Goal: Check status: Check status

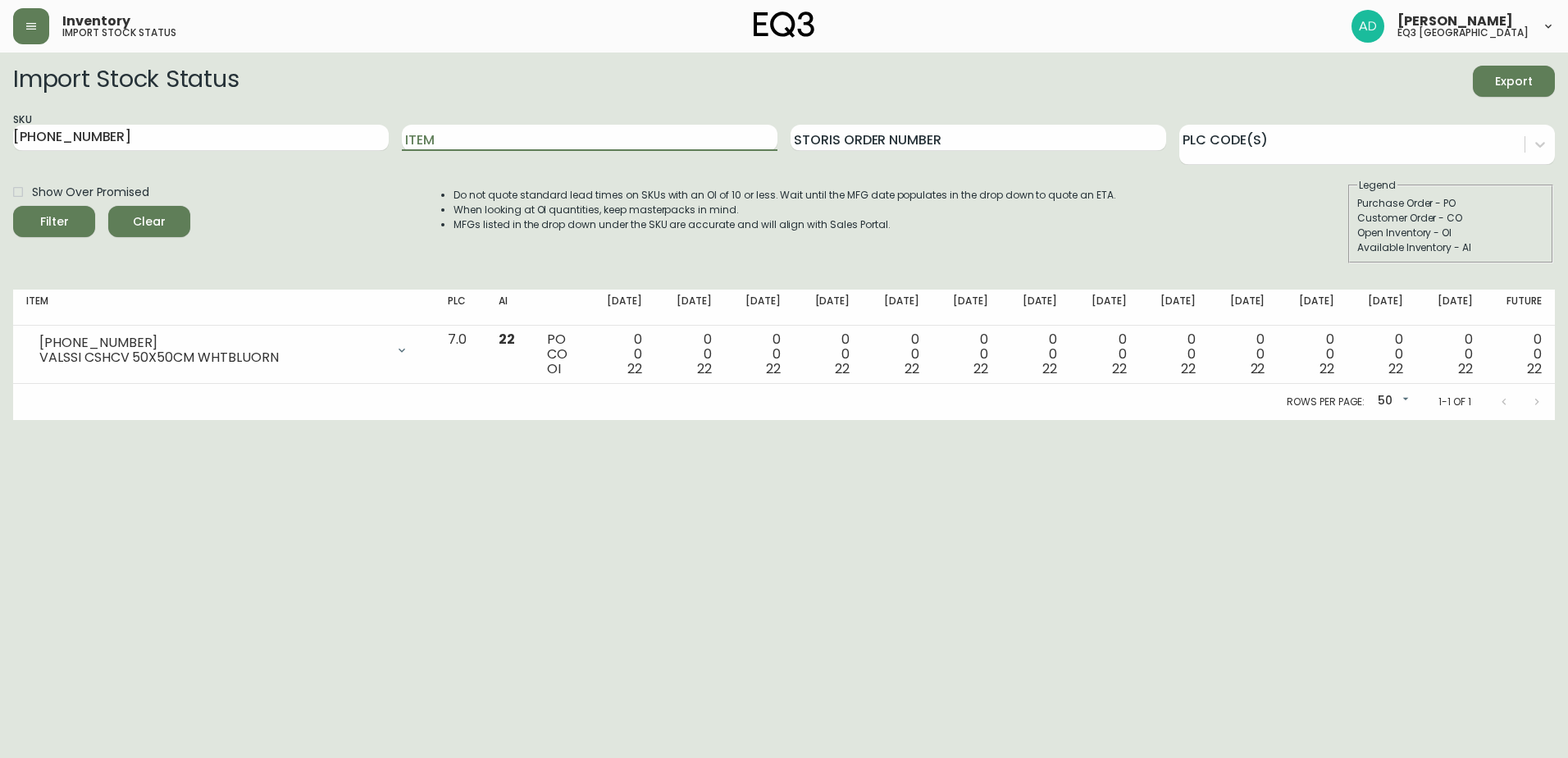
drag, startPoint x: -158, startPoint y: 121, endPoint x: -182, endPoint y: 116, distance: 24.5
click at [0, 116] on html "Inventory import stock status [PERSON_NAME] eq3 [GEOGRAPHIC_DATA] Import Stock …" at bounding box center [784, 210] width 1568 height 420
click at [1535, 147] on icon at bounding box center [1540, 145] width 16 height 16
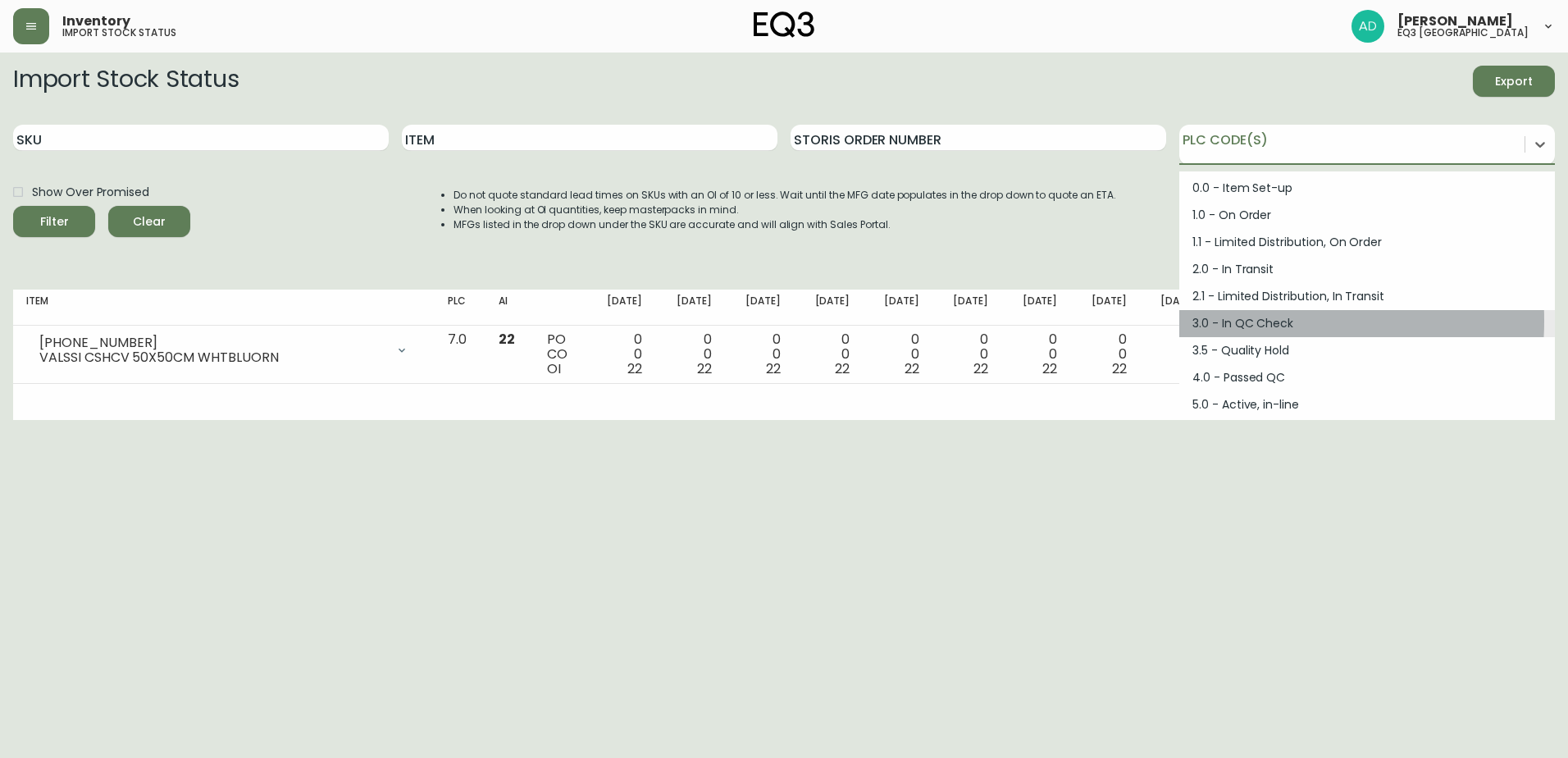
click at [1238, 320] on div "3.0 - In QC Check" at bounding box center [1366, 324] width 375 height 27
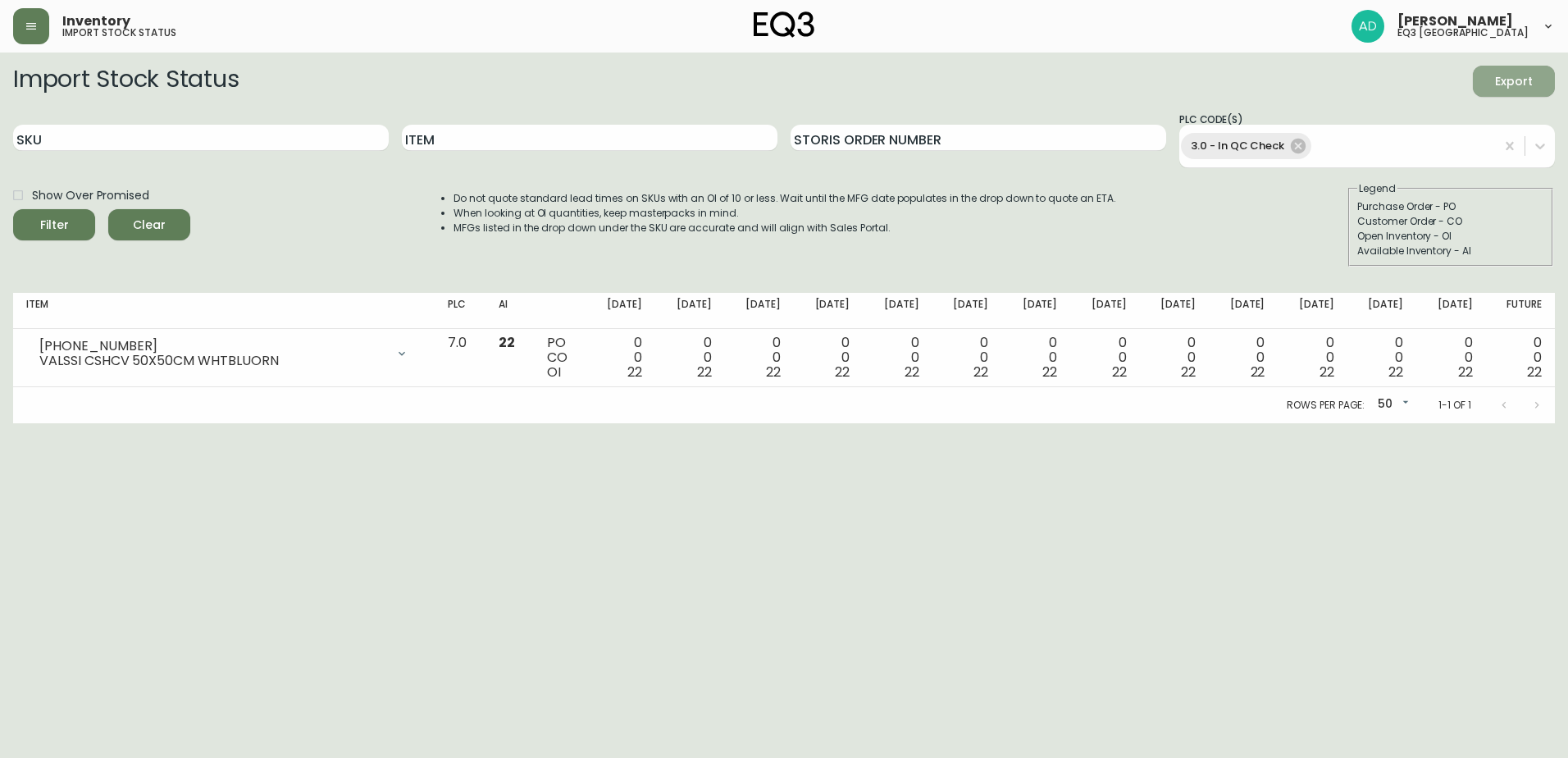
click at [1521, 75] on span "Export" at bounding box center [1513, 82] width 55 height 21
drag, startPoint x: 1388, startPoint y: 135, endPoint x: 1363, endPoint y: 136, distance: 25.0
click at [1385, 135] on div "3.0 - In QC Check" at bounding box center [1337, 146] width 316 height 33
click at [311, 138] on input "SKU" at bounding box center [200, 137] width 375 height 26
click at [1372, 147] on div "3.0 - In QC Check" at bounding box center [1337, 146] width 316 height 33
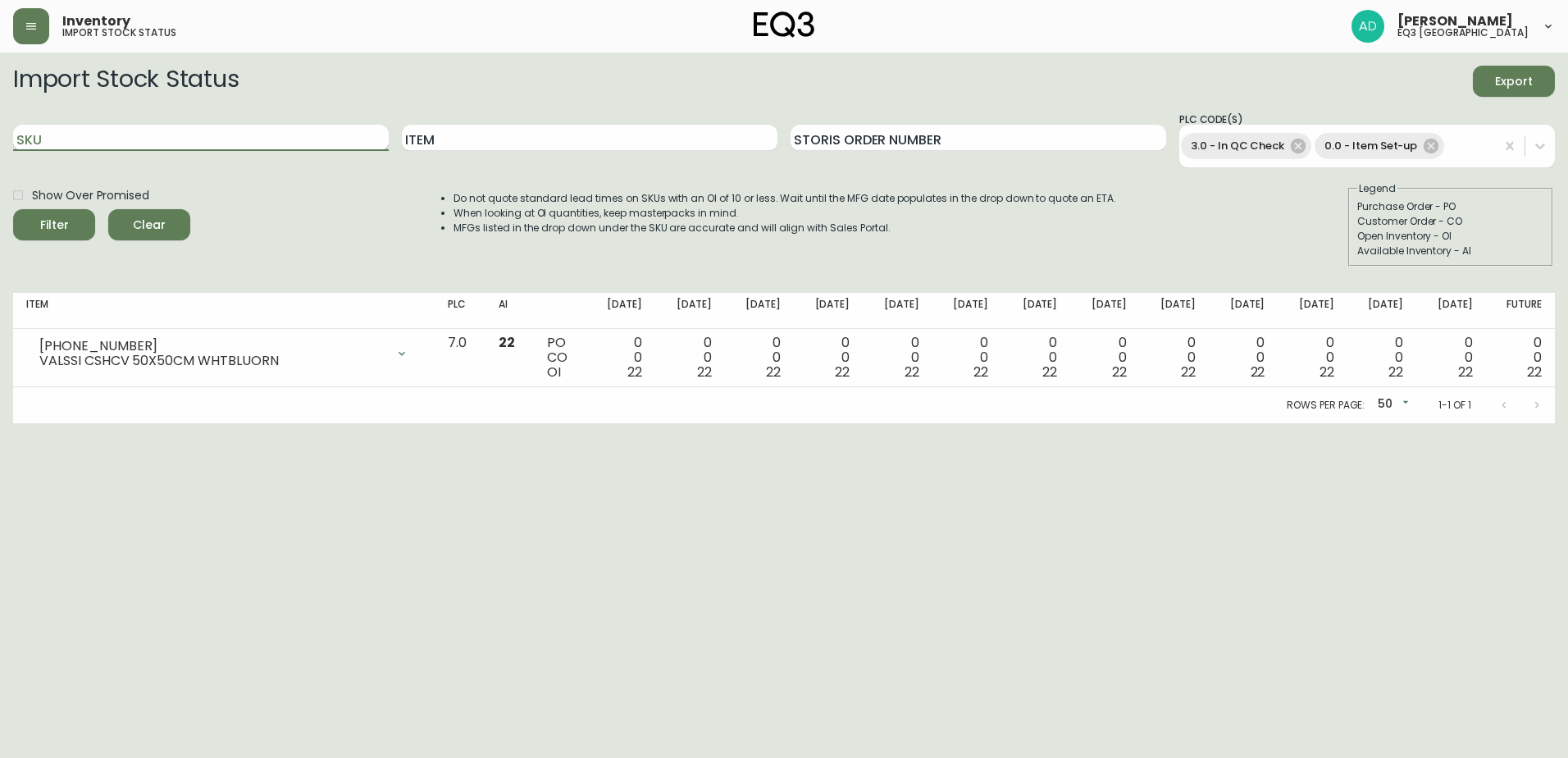
click at [299, 132] on input "SKU" at bounding box center [200, 137] width 375 height 26
click at [283, 147] on input "SKU" at bounding box center [200, 137] width 375 height 26
click at [13, 209] on button "Filter" at bounding box center [54, 224] width 82 height 31
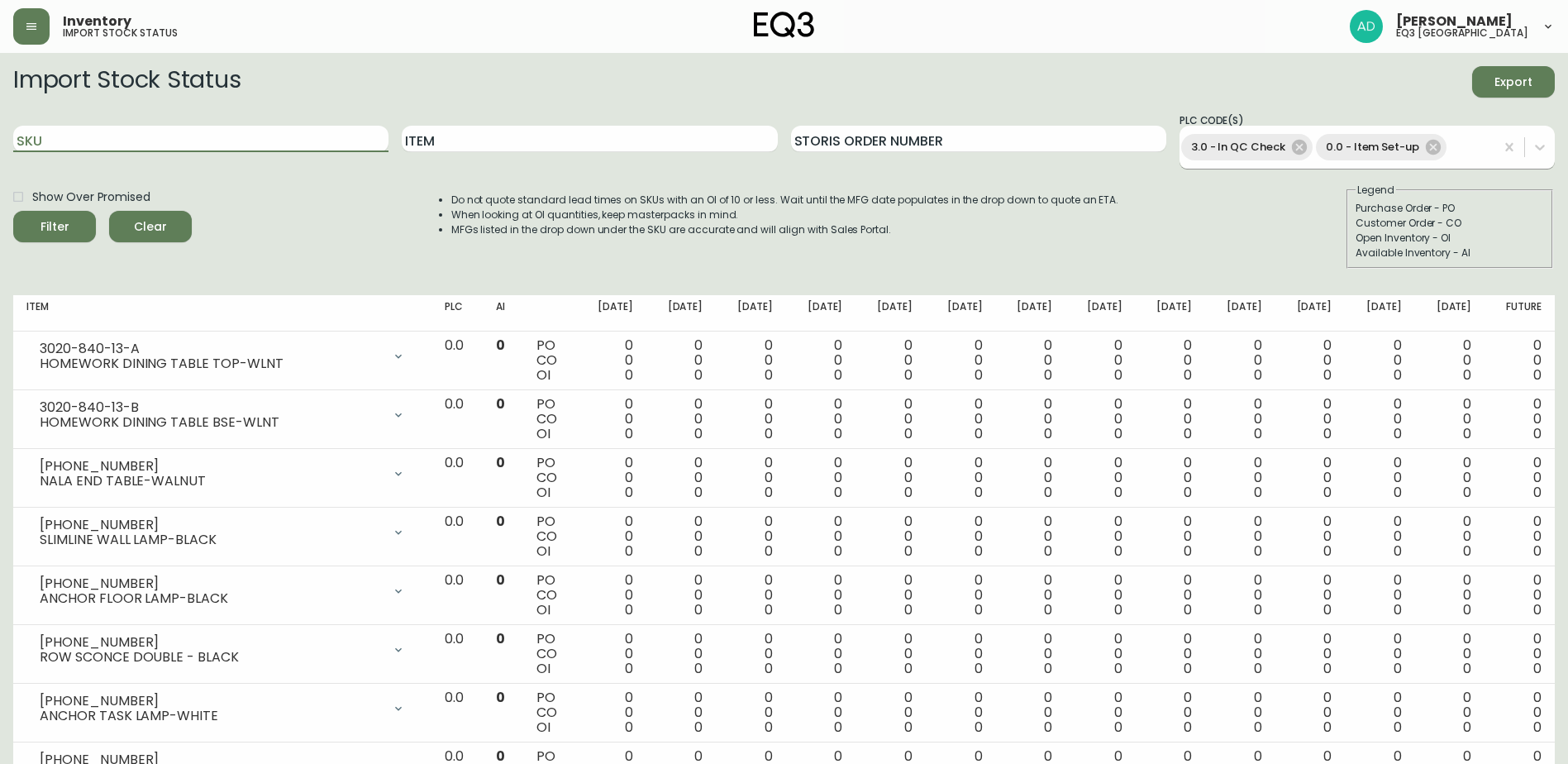
click at [1436, 137] on div "0.0 - Item Set-up" at bounding box center [1381, 147] width 131 height 27
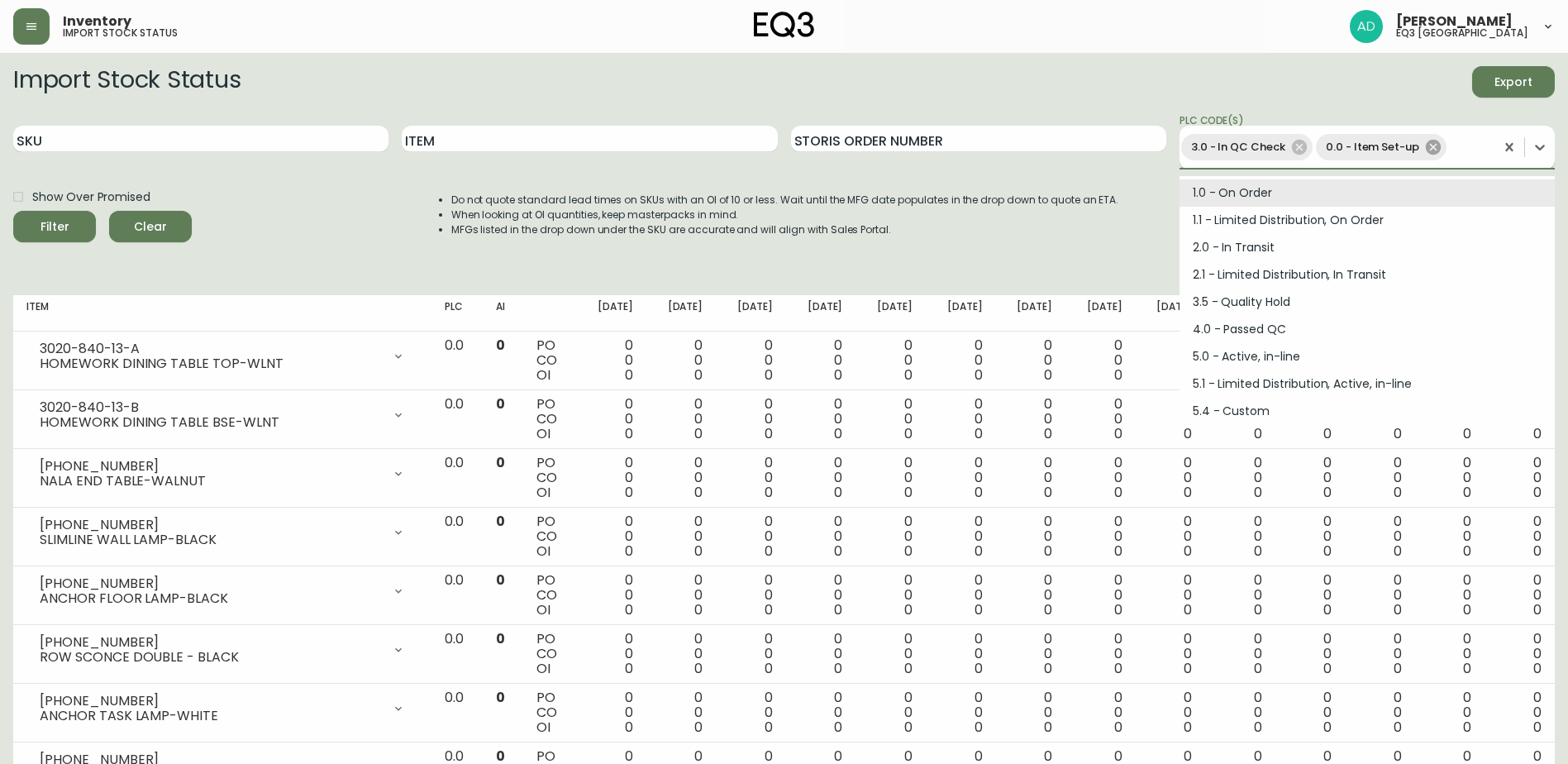
click at [1426, 150] on icon at bounding box center [1433, 147] width 15 height 15
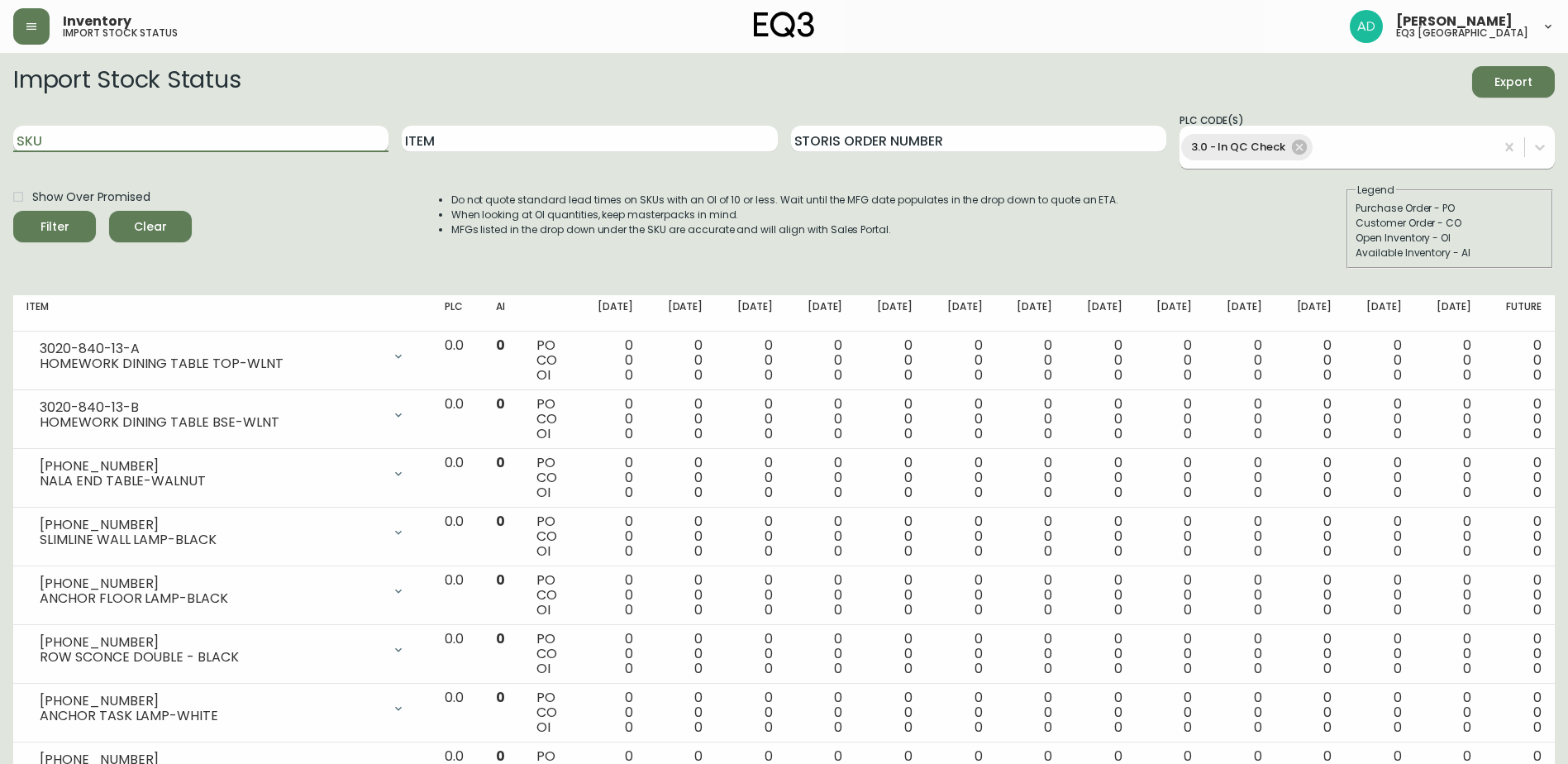
drag, startPoint x: 169, startPoint y: 146, endPoint x: 180, endPoint y: 139, distance: 13.0
click at [171, 144] on input "SKU" at bounding box center [201, 138] width 376 height 27
click at [180, 138] on input "SKU" at bounding box center [201, 138] width 376 height 27
click at [13, 211] on button "Filter" at bounding box center [54, 226] width 82 height 31
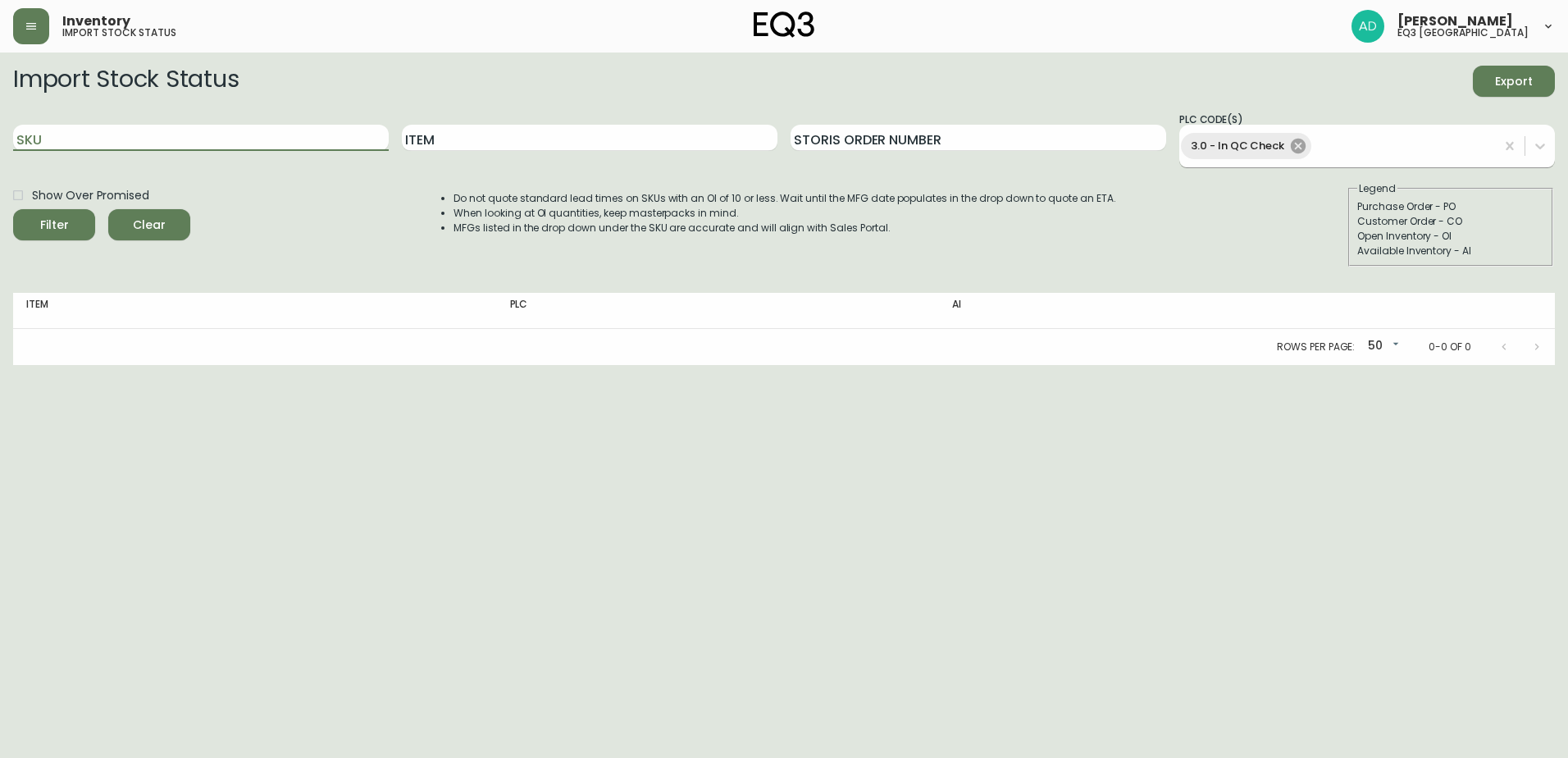
click at [1291, 149] on icon at bounding box center [1298, 146] width 15 height 15
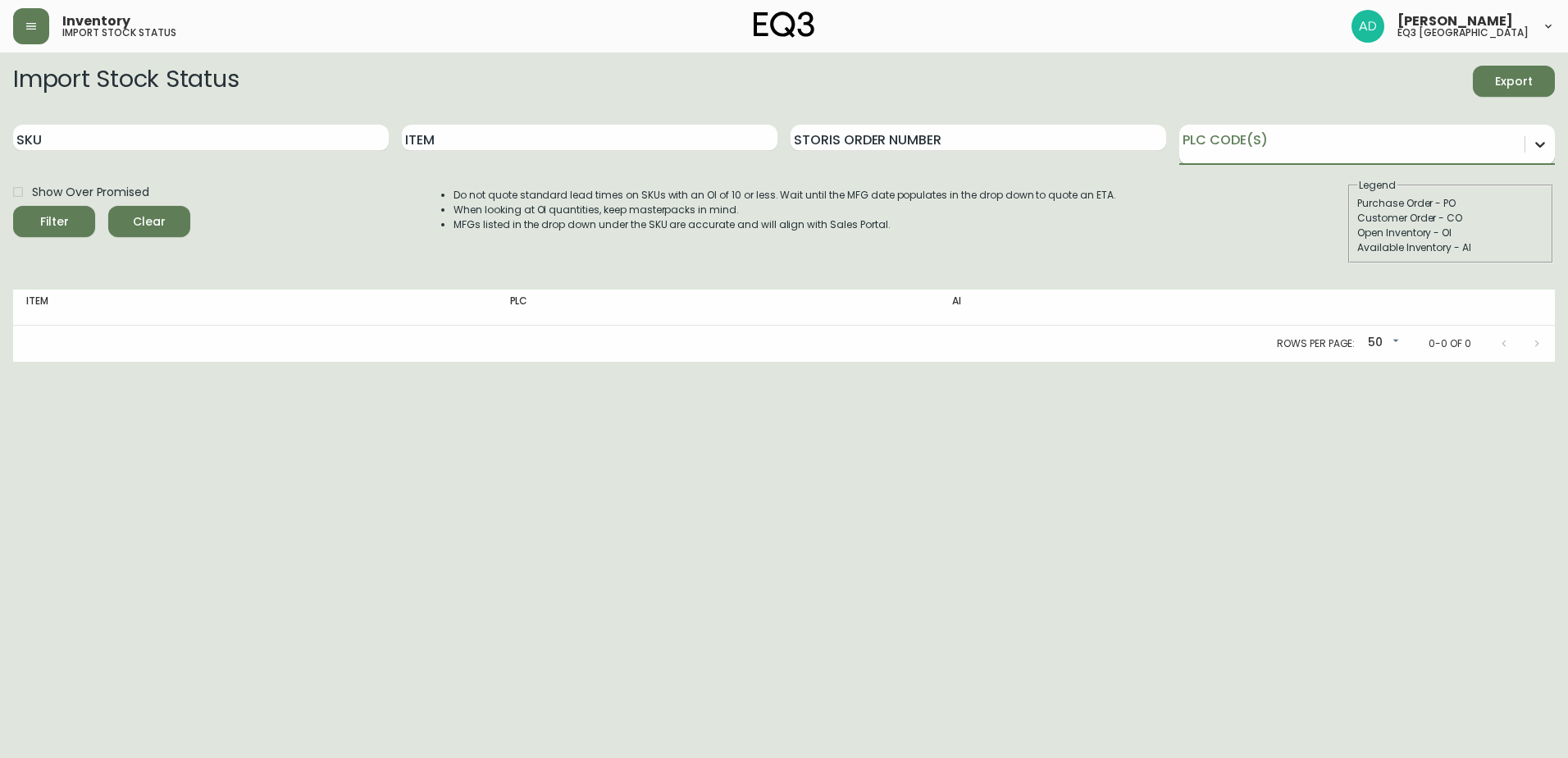
click at [1535, 144] on icon at bounding box center [1540, 145] width 16 height 16
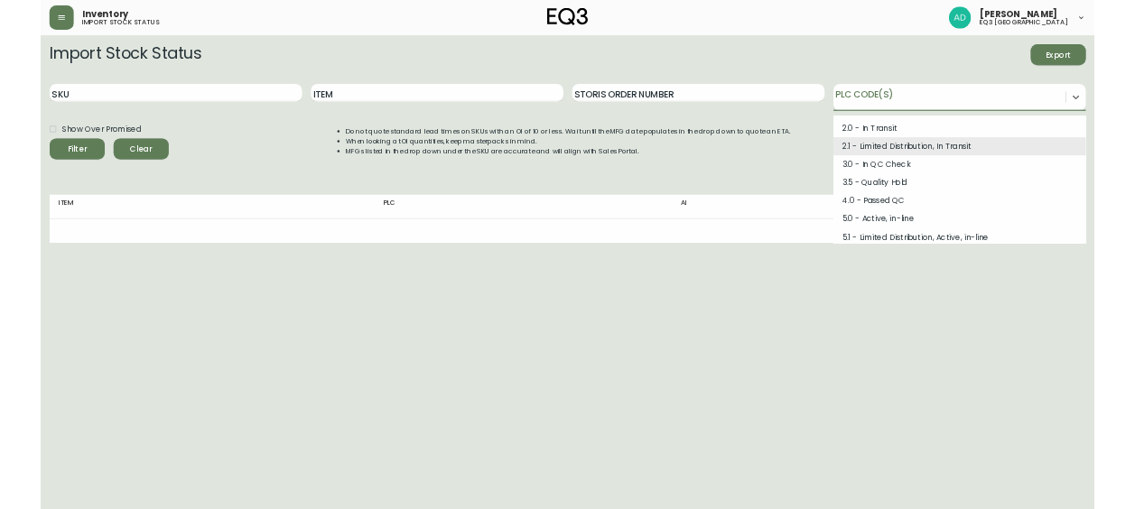
scroll to position [181, 0]
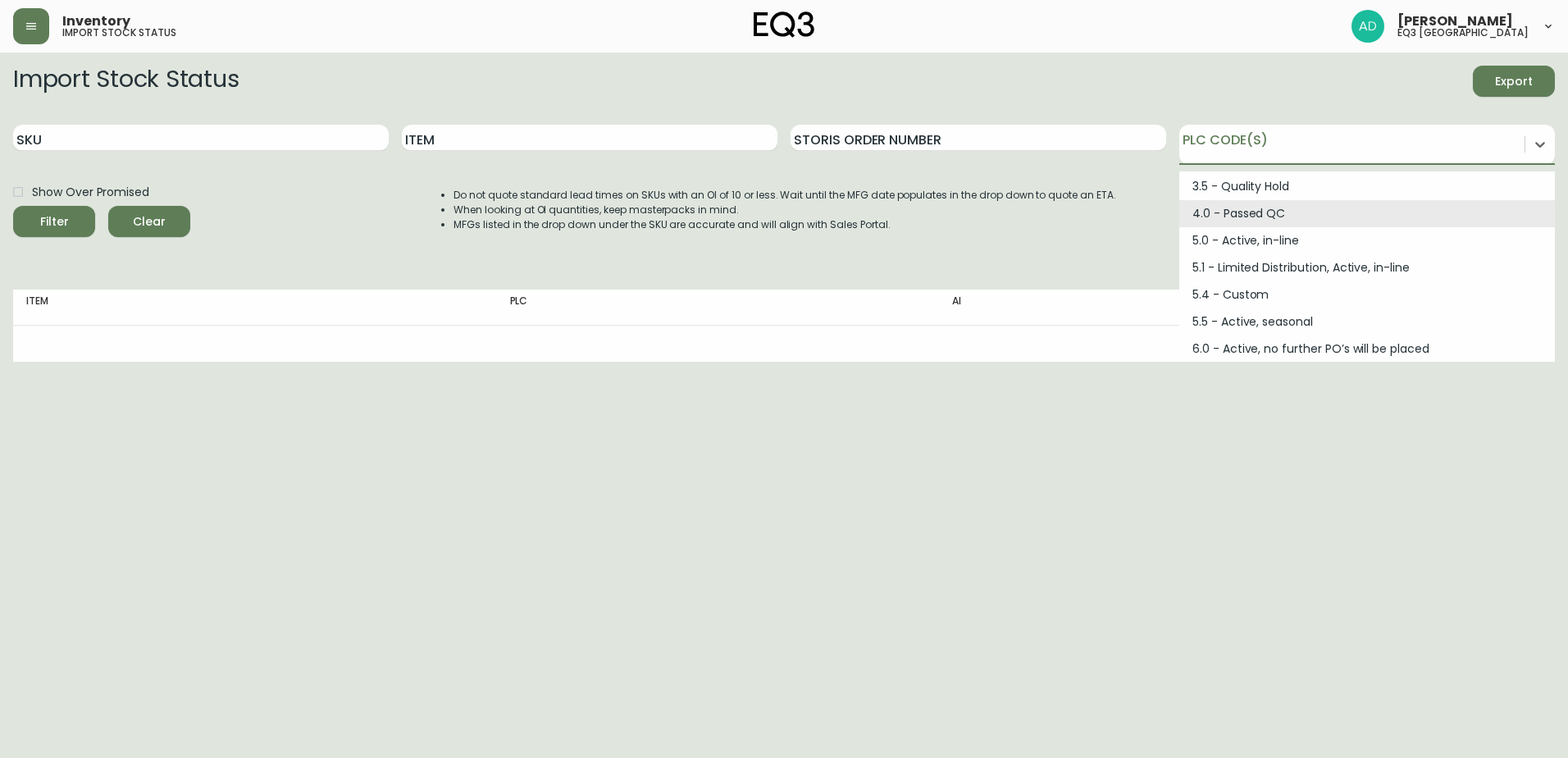
click at [1241, 217] on div "4.0 - Passed QC" at bounding box center [1366, 214] width 375 height 27
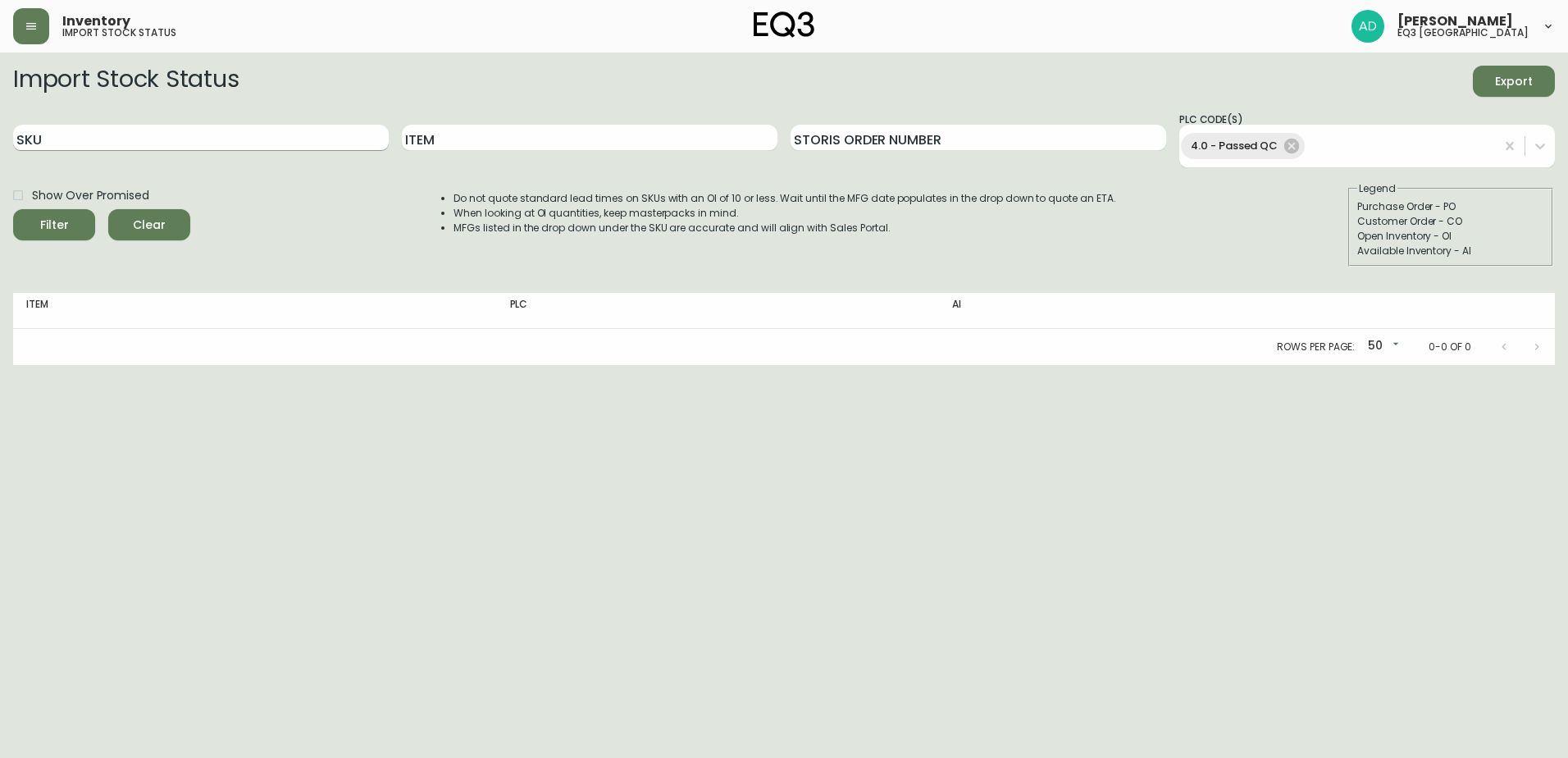
drag, startPoint x: 367, startPoint y: 156, endPoint x: 358, endPoint y: 139, distance: 19.2
click at [365, 154] on div "SKU" at bounding box center [200, 140] width 375 height 56
click at [350, 139] on input "SKU" at bounding box center [200, 137] width 375 height 26
click at [13, 209] on button "Filter" at bounding box center [54, 224] width 82 height 31
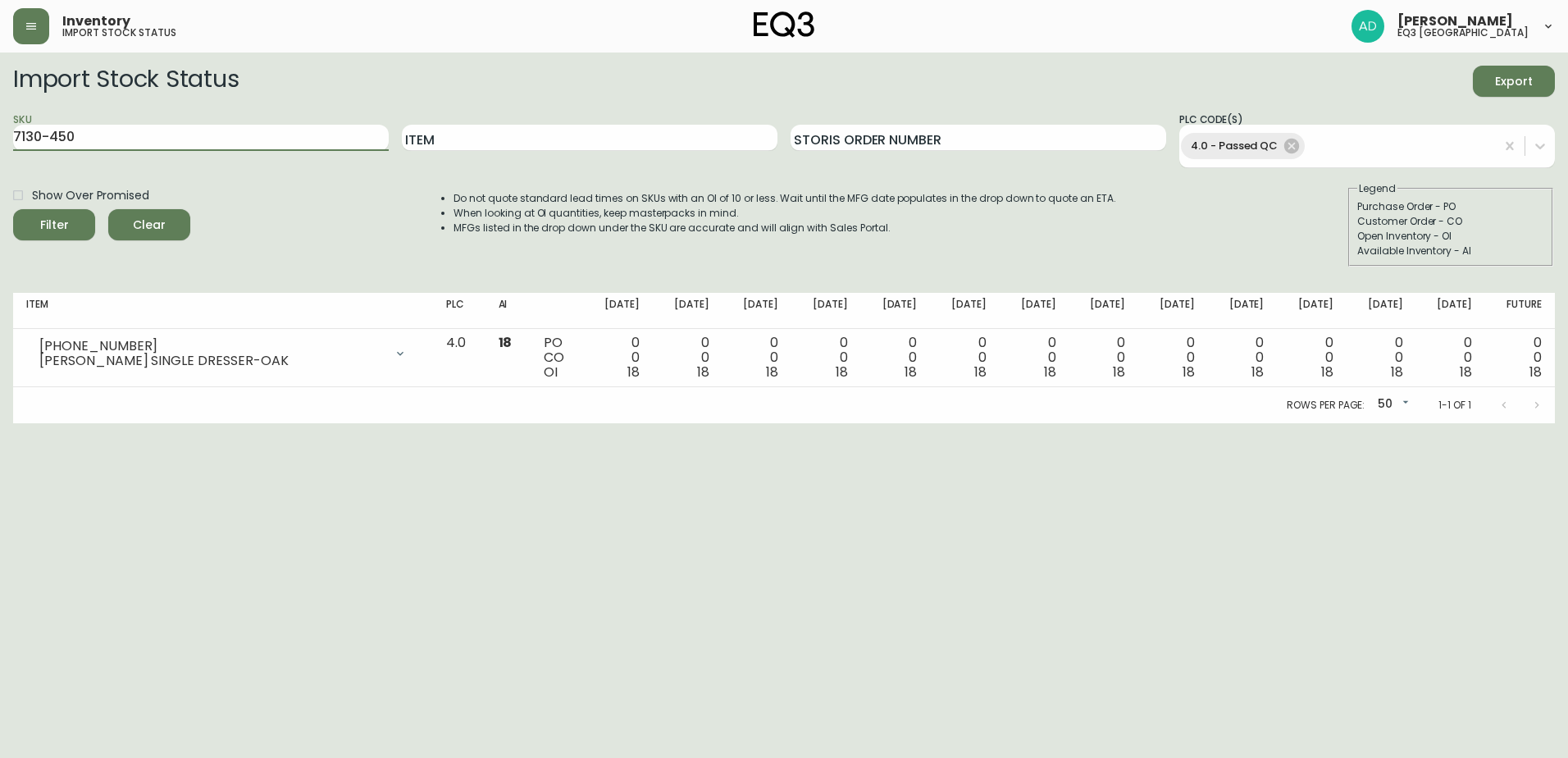
click at [13, 209] on button "Filter" at bounding box center [54, 224] width 82 height 31
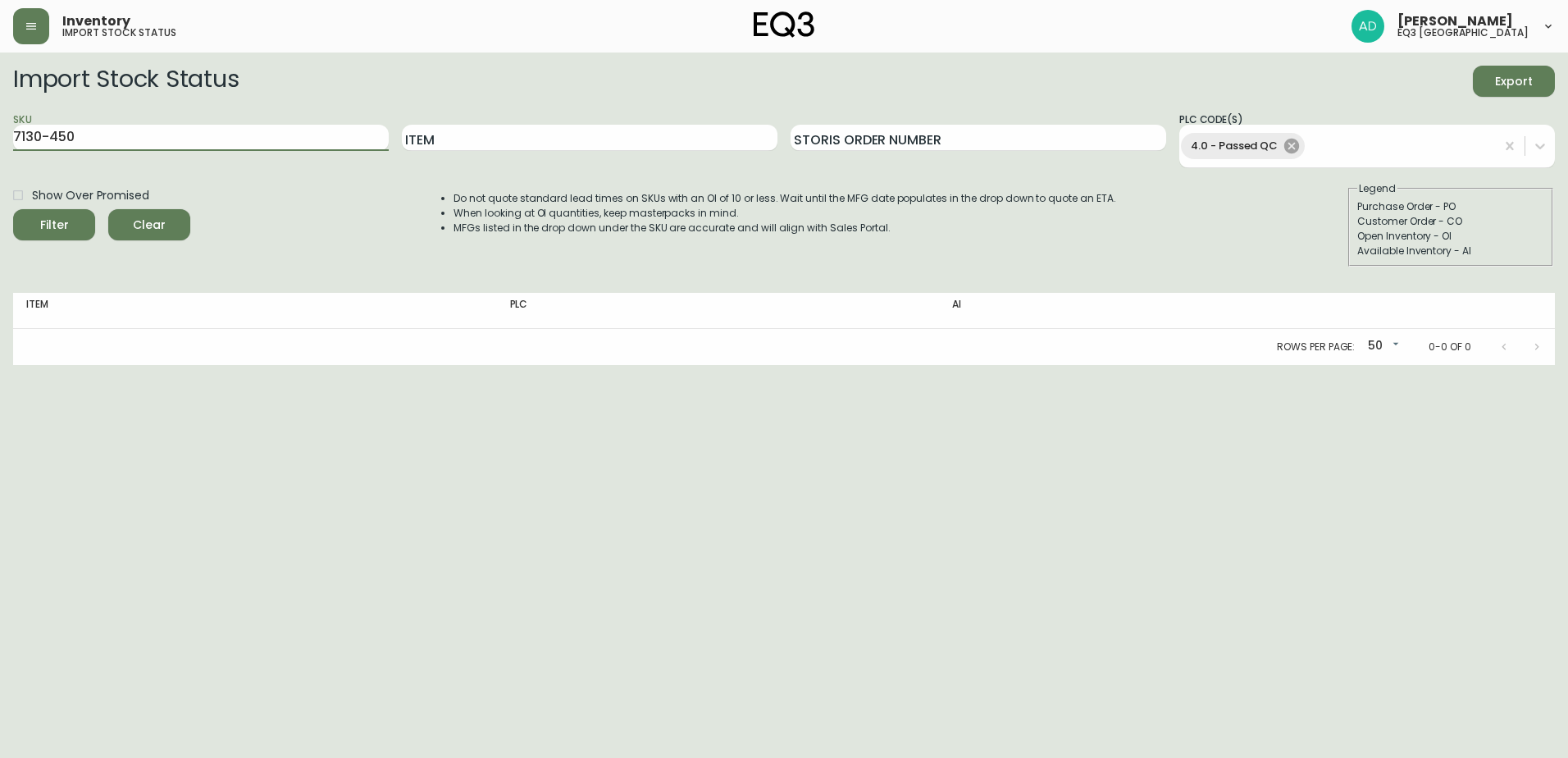
click at [1283, 140] on icon at bounding box center [1292, 146] width 18 height 18
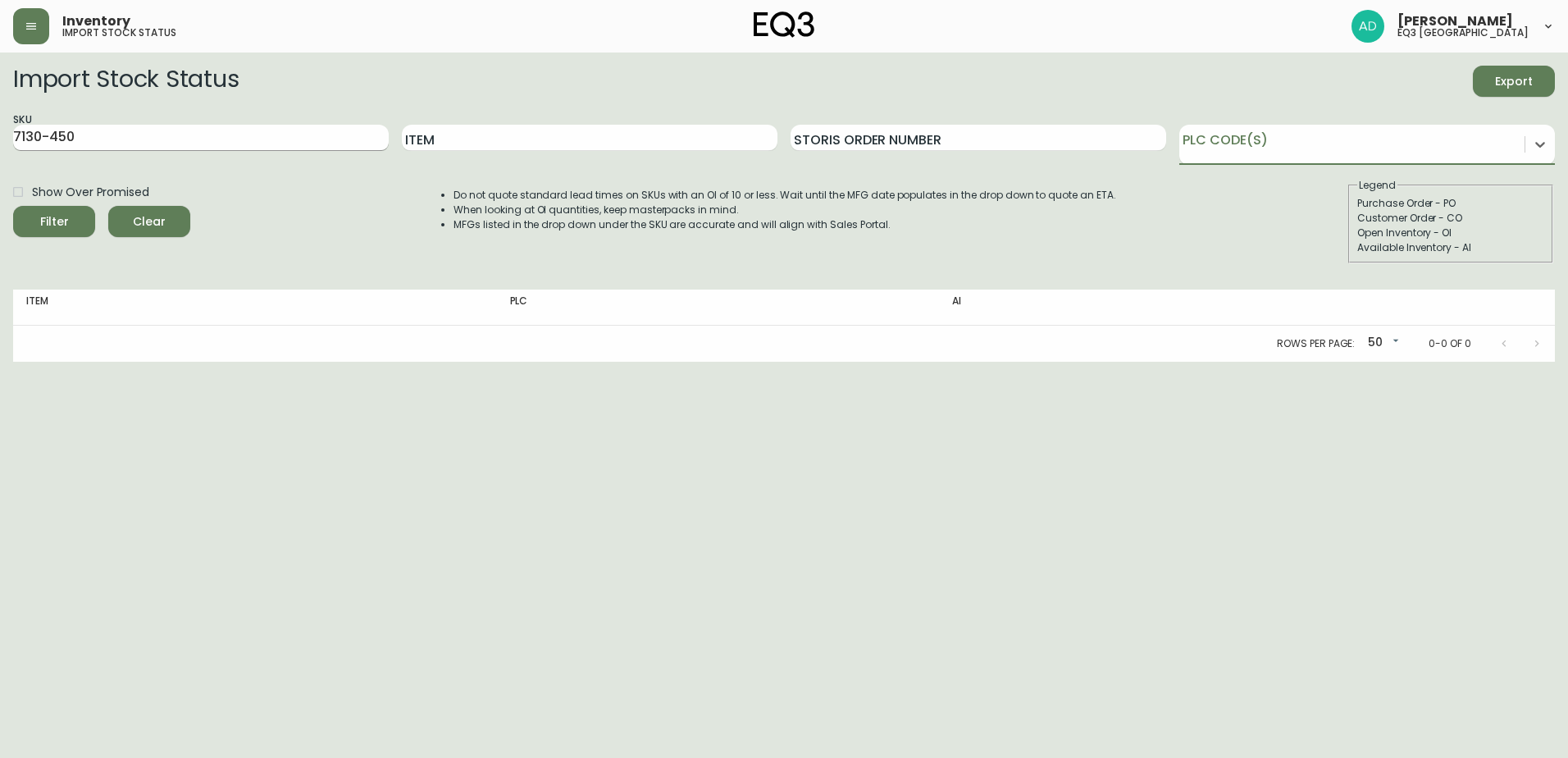
click at [134, 143] on input "7130-450" at bounding box center [200, 137] width 375 height 26
click at [13, 206] on button "Filter" at bounding box center [54, 222] width 82 height 31
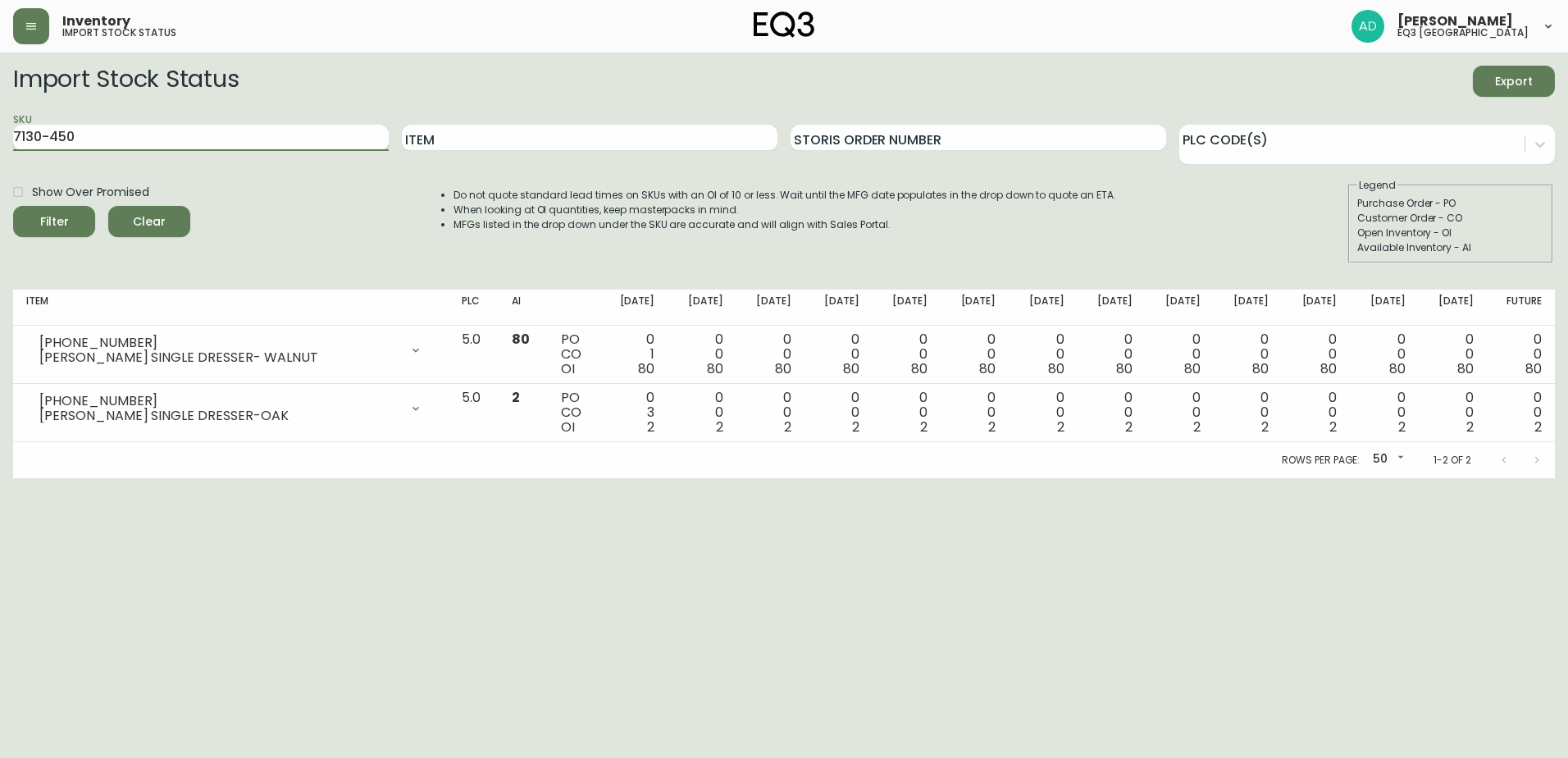
drag, startPoint x: 88, startPoint y: 135, endPoint x: 42, endPoint y: 143, distance: 46.7
click at [42, 143] on input "7130-450" at bounding box center [200, 137] width 375 height 26
click at [55, 139] on input "7130-450" at bounding box center [200, 137] width 375 height 26
click at [51, 132] on input "7130-450" at bounding box center [200, 137] width 375 height 26
type input "7130-0450"
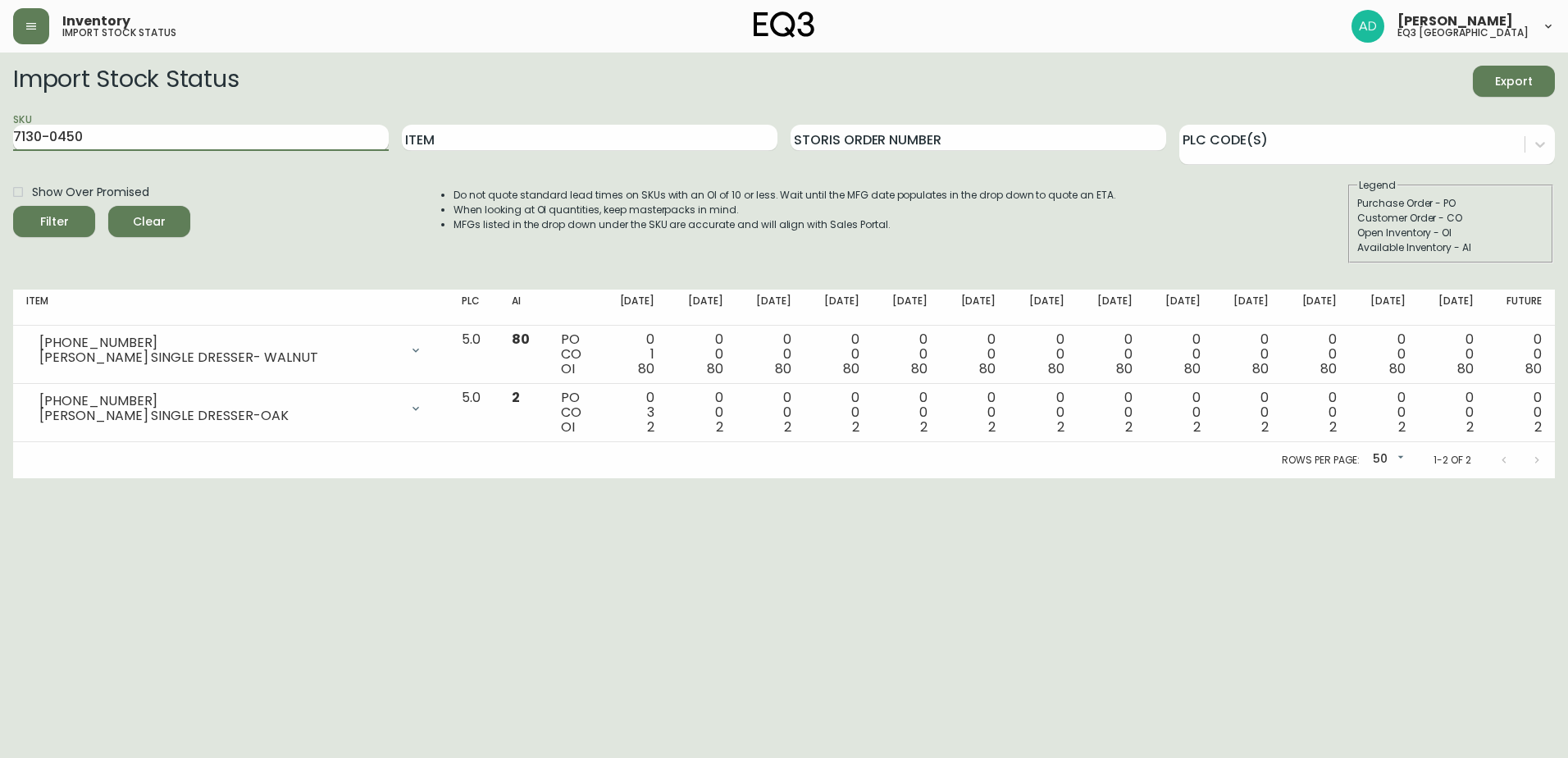
click at [13, 206] on button "Filter" at bounding box center [54, 222] width 82 height 31
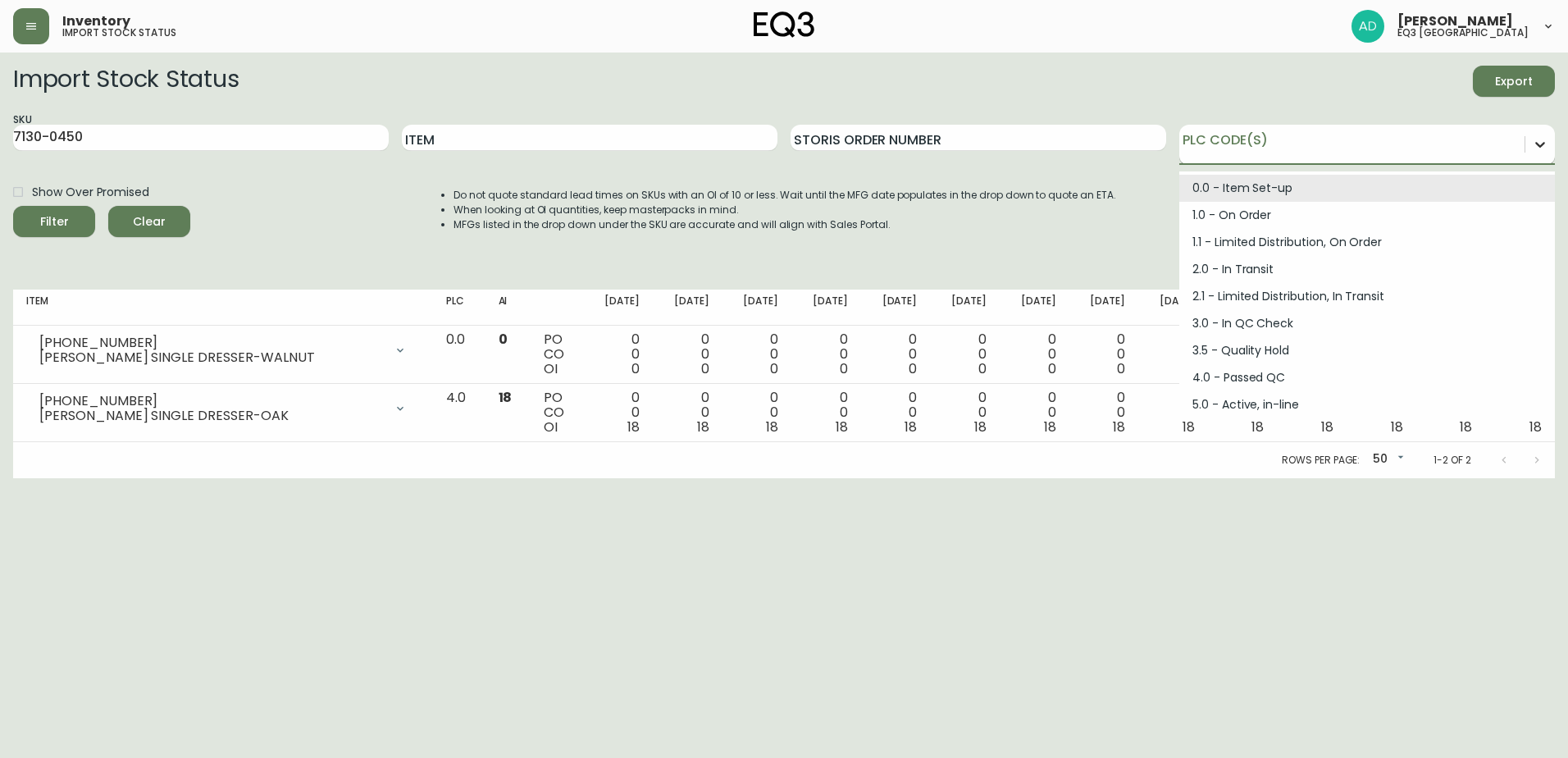
drag, startPoint x: 1554, startPoint y: 133, endPoint x: 1536, endPoint y: 144, distance: 21.1
click at [1551, 135] on div at bounding box center [1540, 145] width 29 height 29
click at [1536, 144] on icon at bounding box center [1540, 145] width 10 height 5
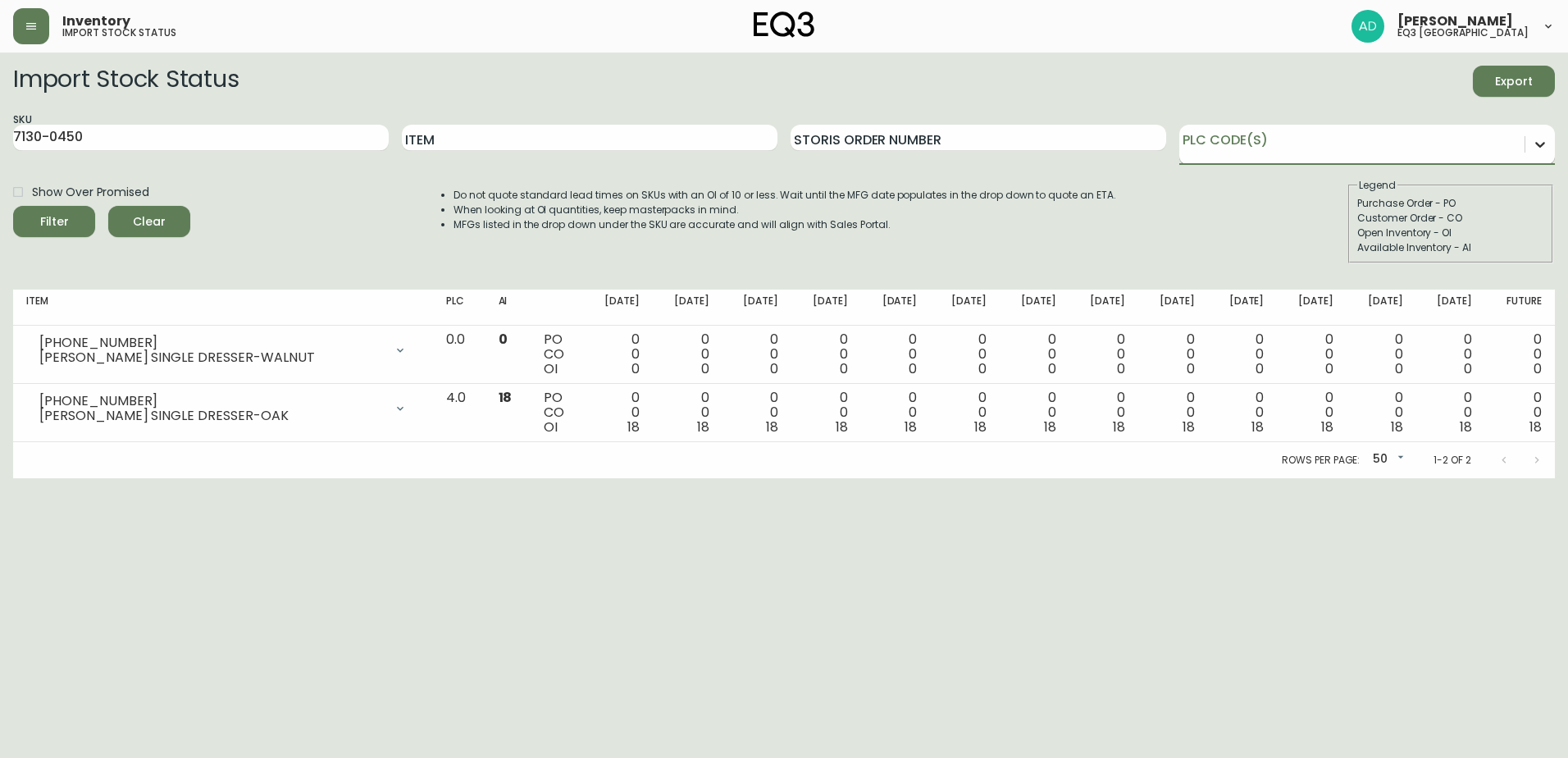
click at [1537, 142] on icon at bounding box center [1540, 145] width 16 height 16
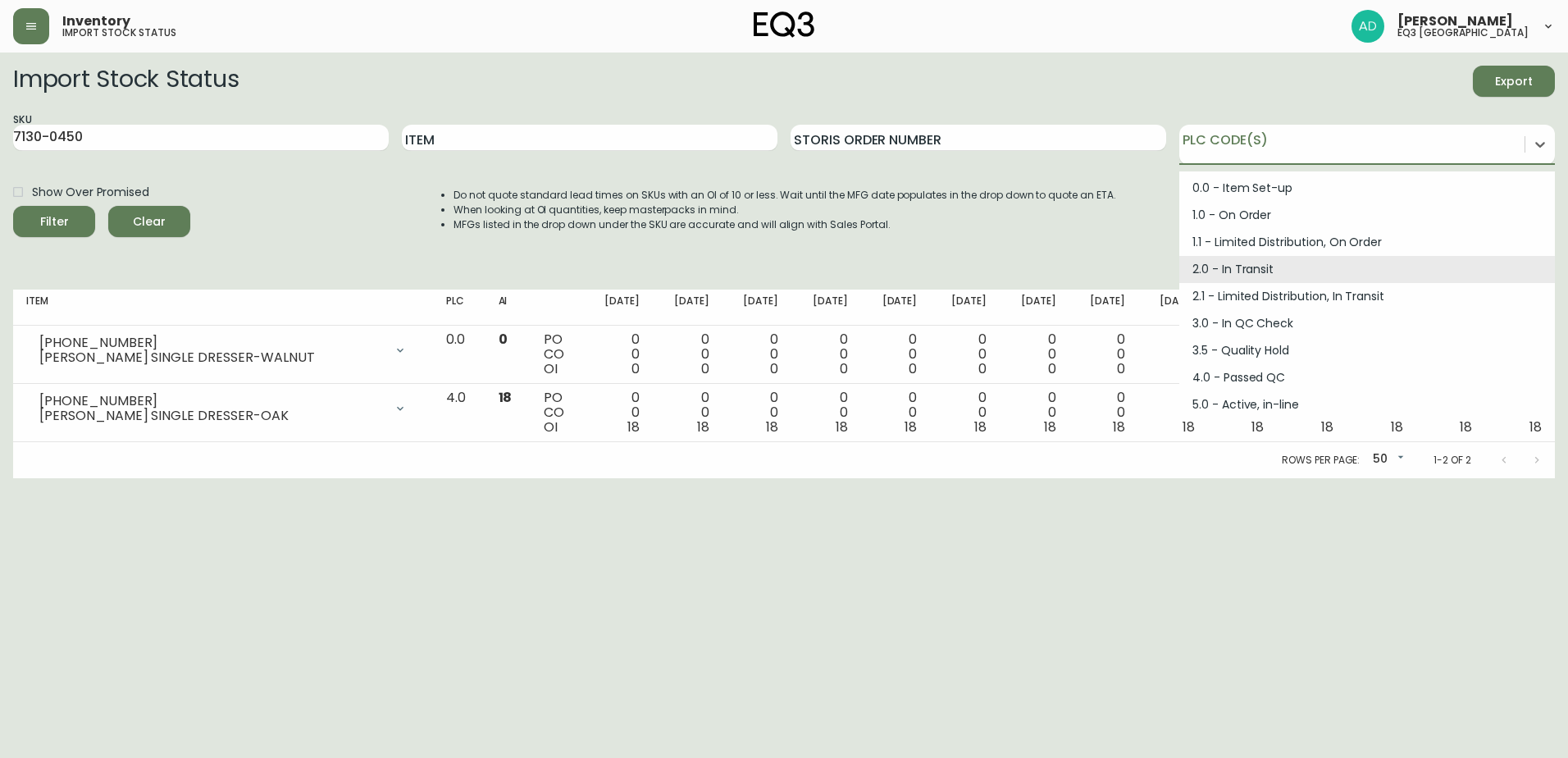
click at [1193, 274] on div "2.0 - In Transit" at bounding box center [1366, 270] width 375 height 27
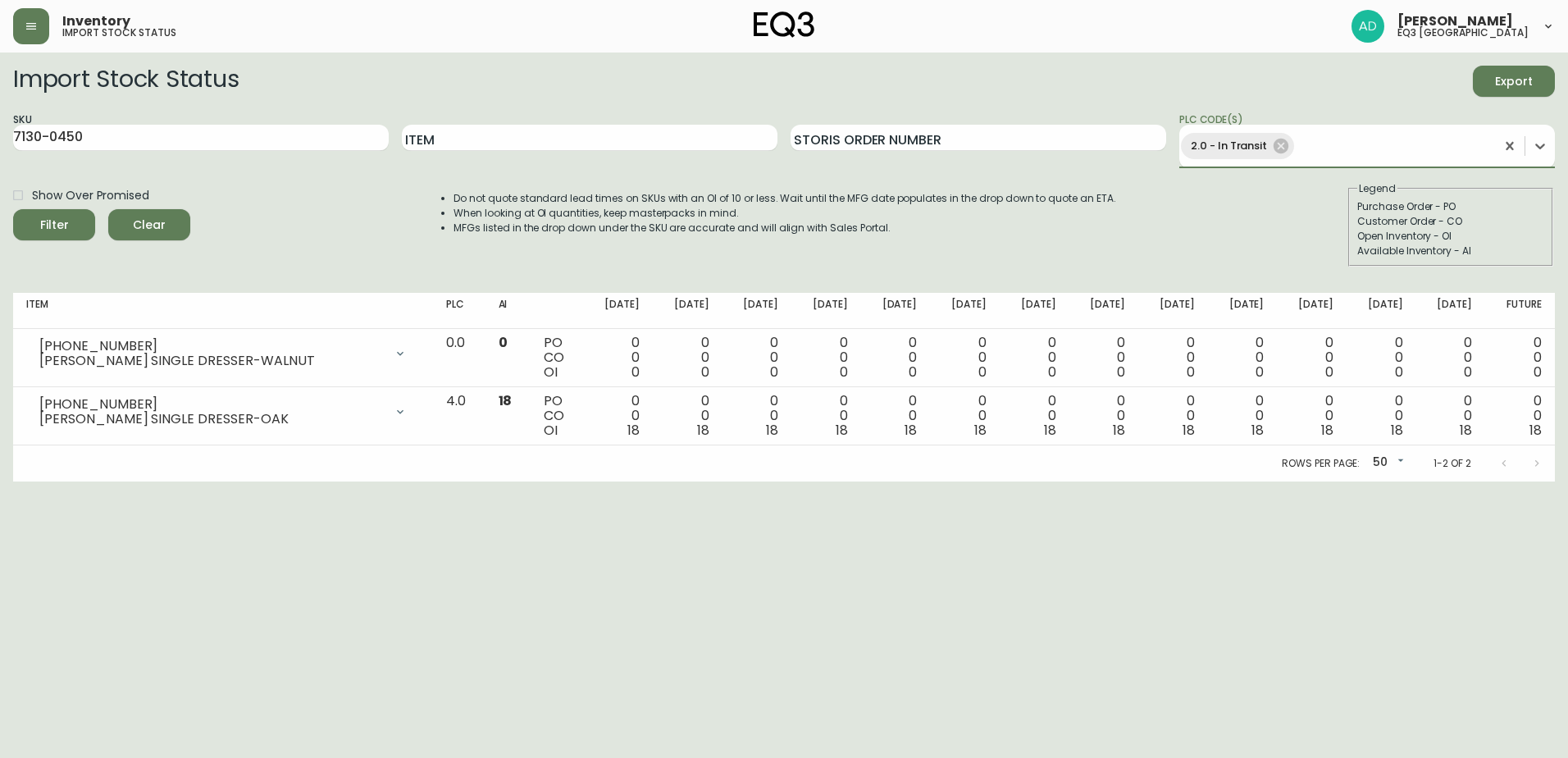
click at [13, 209] on button "Filter" at bounding box center [54, 224] width 82 height 31
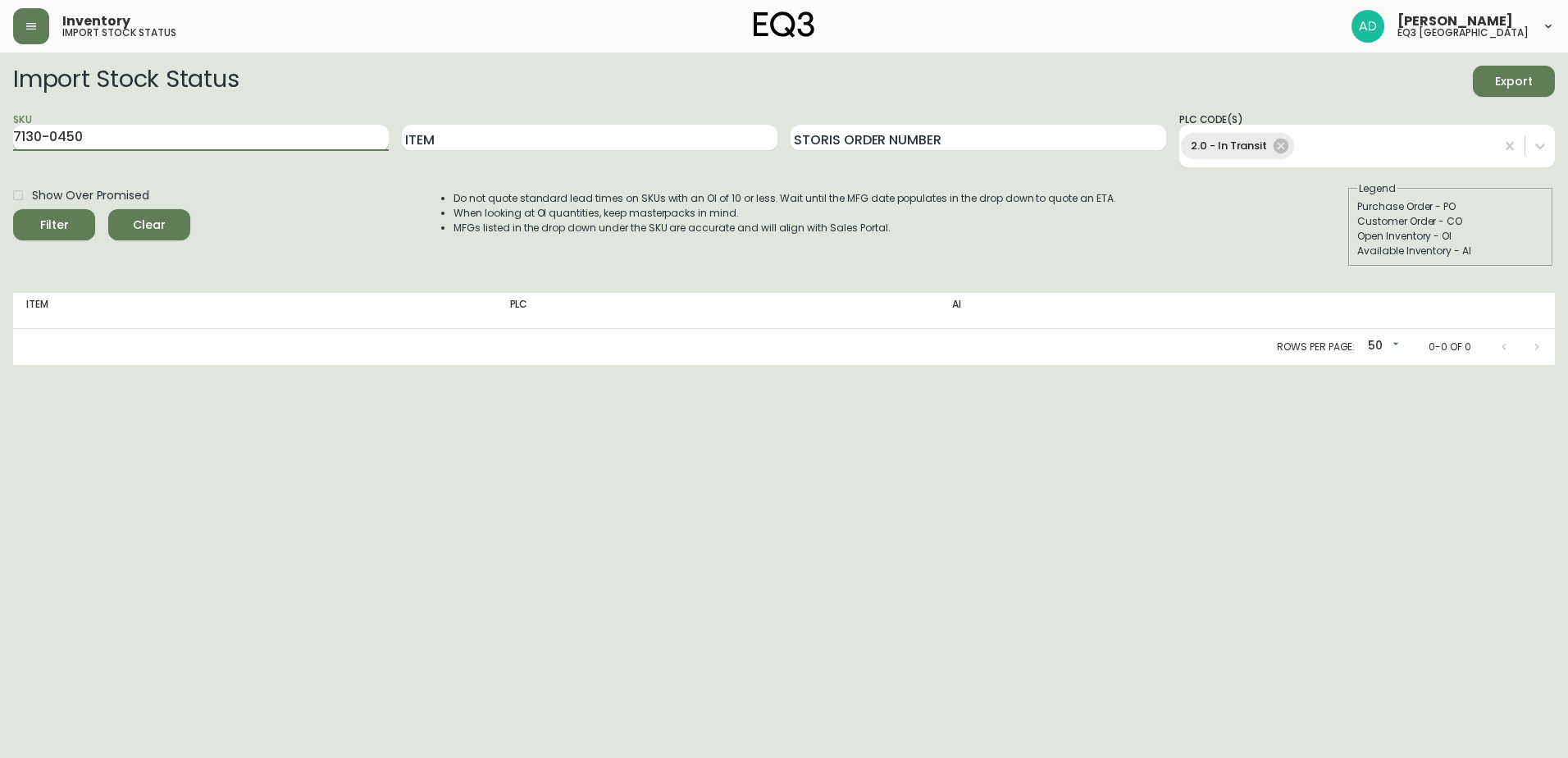
drag, startPoint x: 76, startPoint y: 144, endPoint x: 49, endPoint y: 136, distance: 28.2
click at [70, 137] on input "7130-0450" at bounding box center [200, 137] width 375 height 26
click at [0, 141] on html "Inventory import stock status [PERSON_NAME] eq3 [GEOGRAPHIC_DATA] Import Stock …" at bounding box center [784, 183] width 1568 height 365
drag, startPoint x: 108, startPoint y: 131, endPoint x: -68, endPoint y: 144, distance: 176.5
click at [0, 144] on html "Inventory import stock status [PERSON_NAME] eq3 [GEOGRAPHIC_DATA] Import Stock …" at bounding box center [784, 183] width 1568 height 365
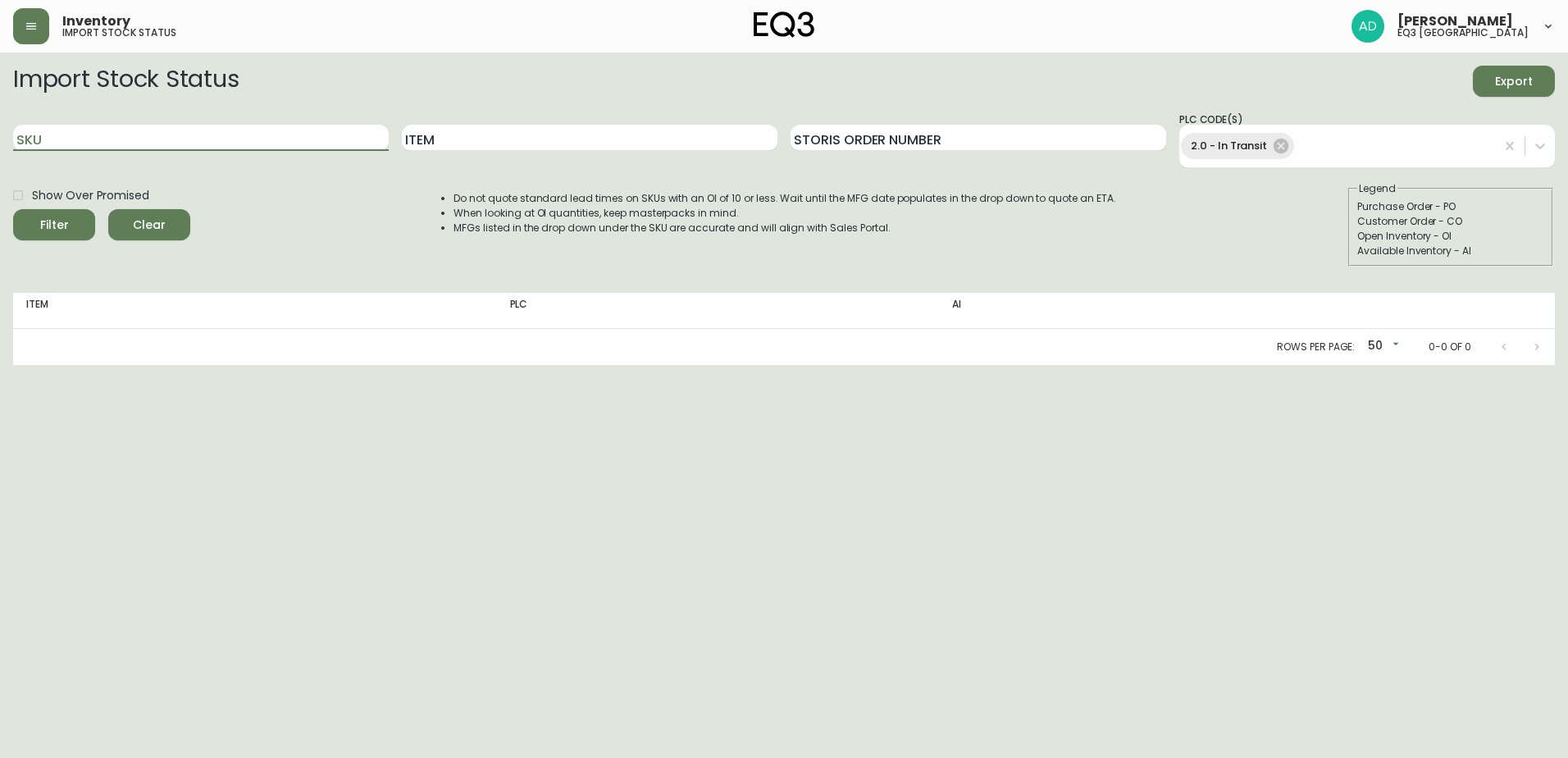
click at [13, 209] on button "Filter" at bounding box center [54, 224] width 82 height 31
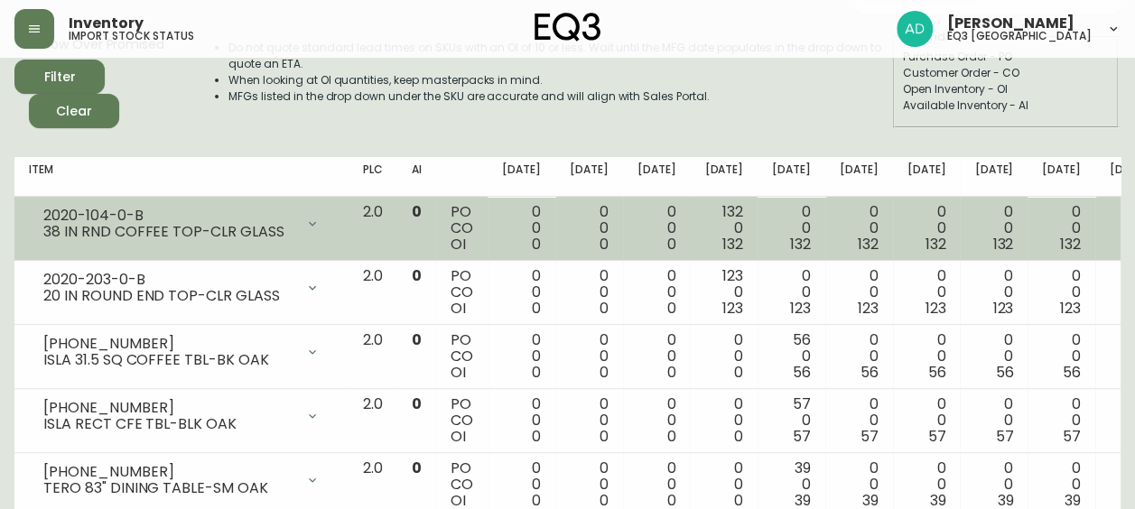
scroll to position [84, 0]
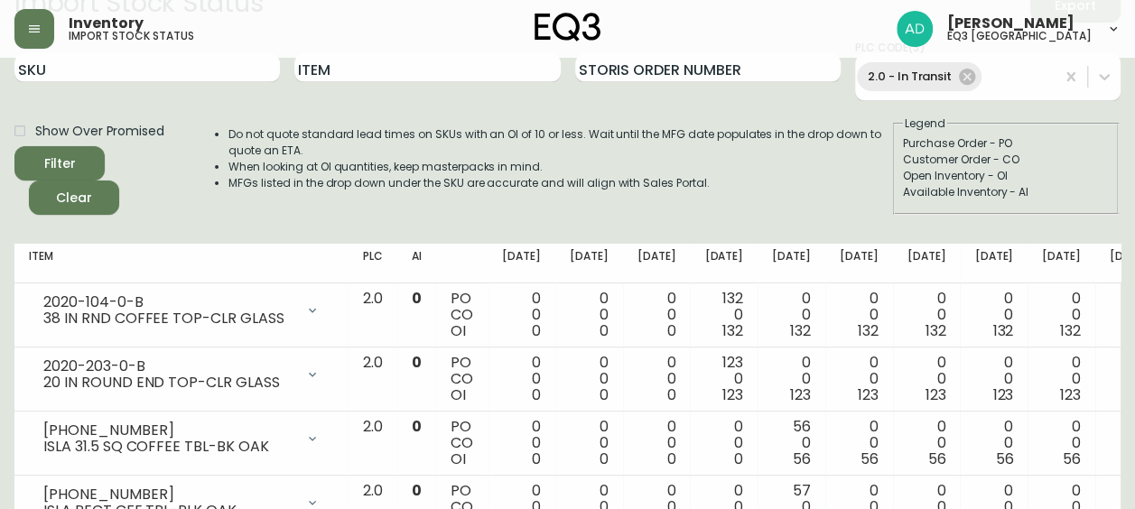
drag, startPoint x: 964, startPoint y: 71, endPoint x: 973, endPoint y: 70, distance: 9.1
click at [964, 70] on icon at bounding box center [967, 77] width 16 height 16
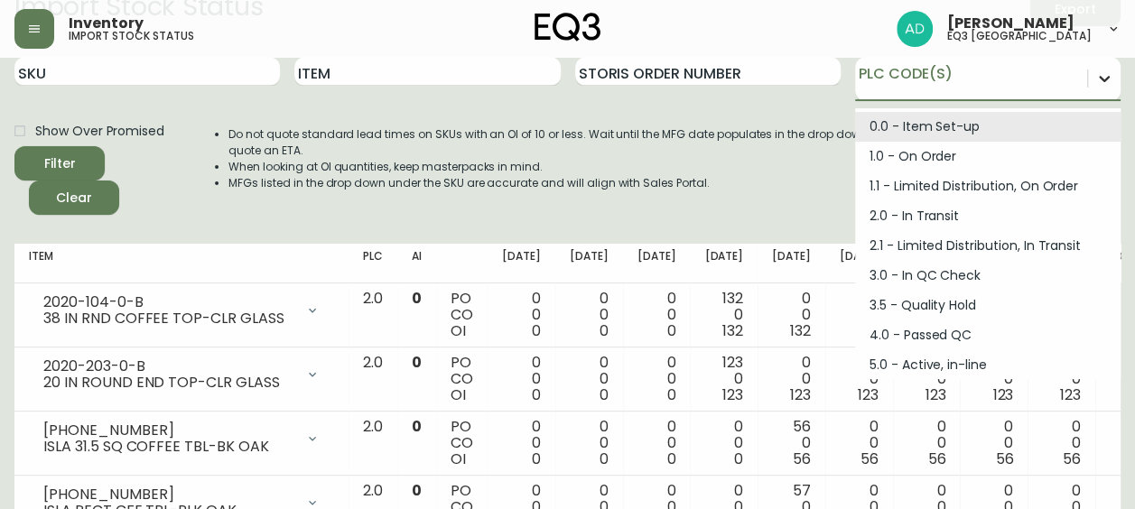
click at [1103, 79] on icon at bounding box center [1104, 79] width 11 height 6
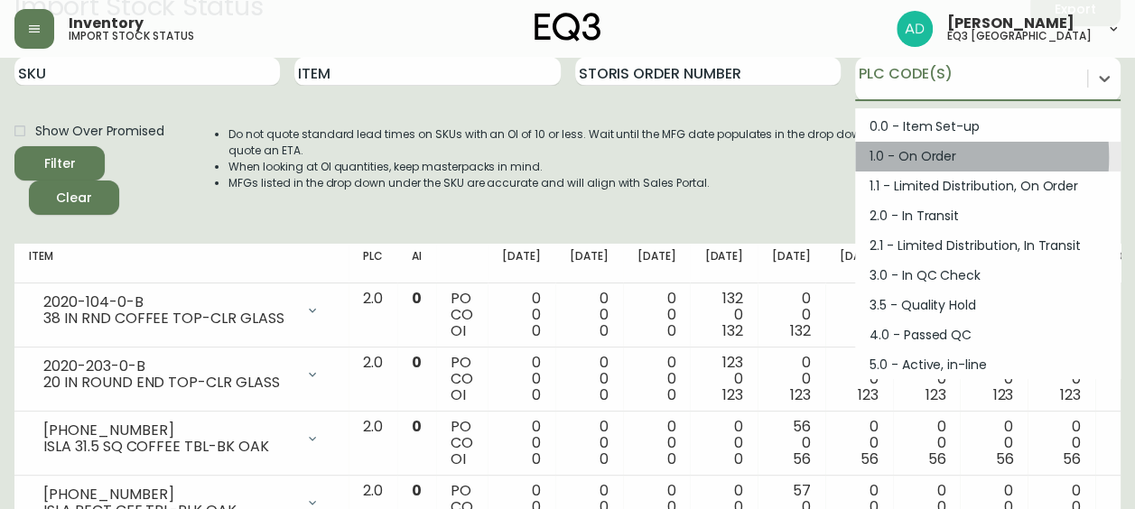
drag, startPoint x: 923, startPoint y: 157, endPoint x: 892, endPoint y: 141, distance: 34.7
click at [922, 157] on div "1.0 - On Order" at bounding box center [987, 157] width 265 height 30
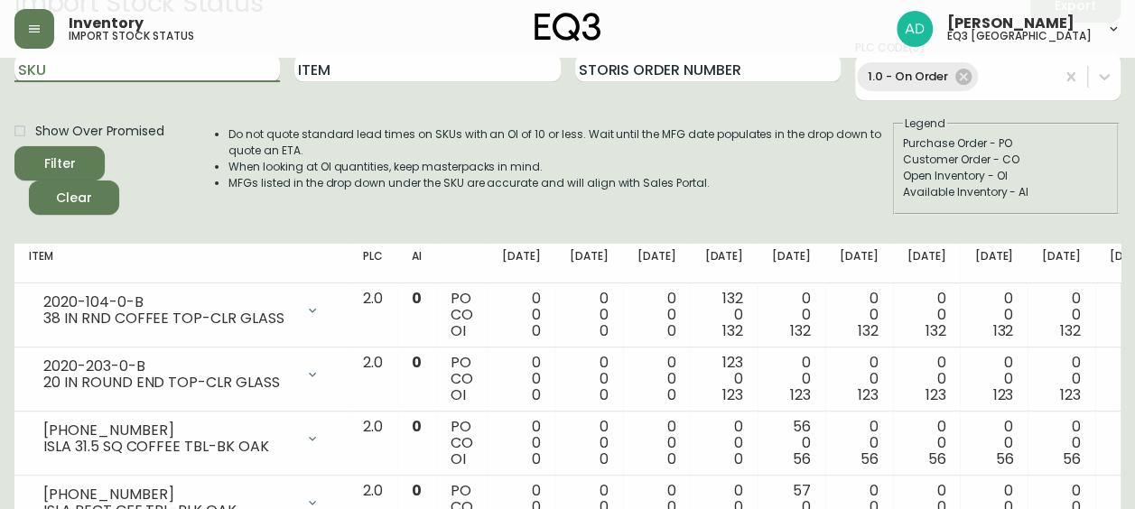
click at [135, 67] on input "SKU" at bounding box center [146, 67] width 265 height 29
click at [14, 146] on button "Filter" at bounding box center [59, 163] width 90 height 34
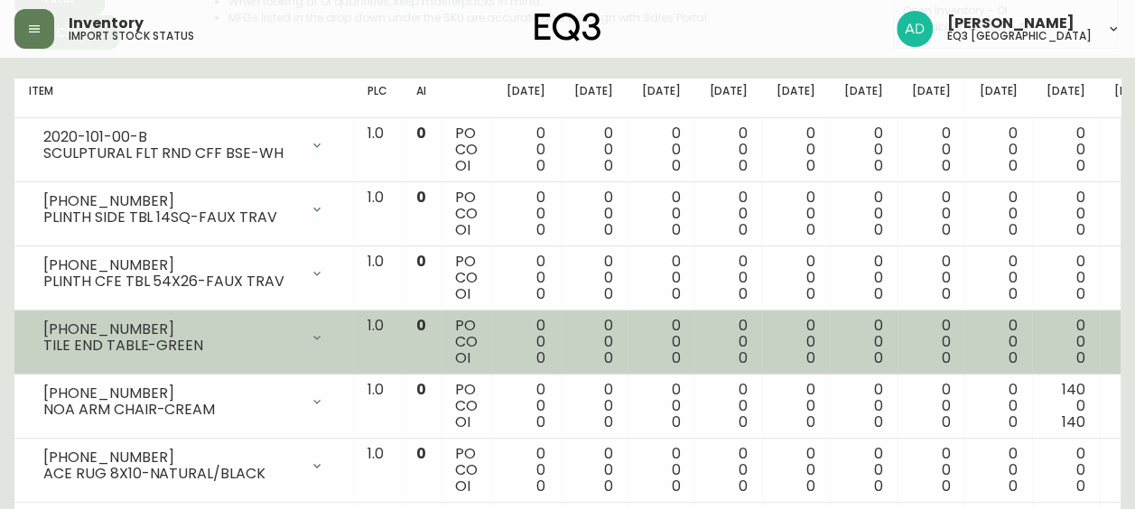
scroll to position [0, 0]
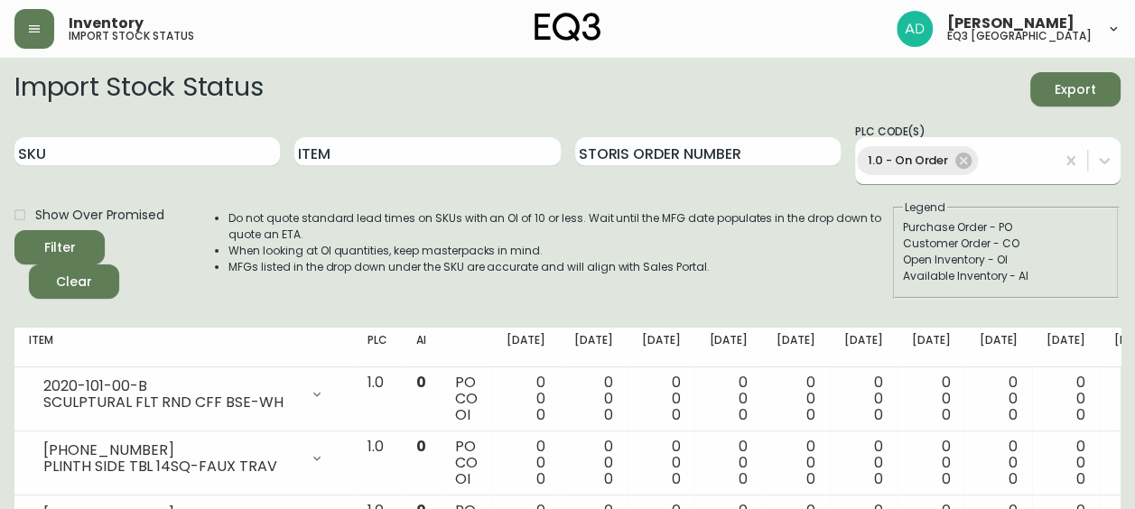
click at [951, 168] on span "1.0 - On Order" at bounding box center [908, 161] width 102 height 20
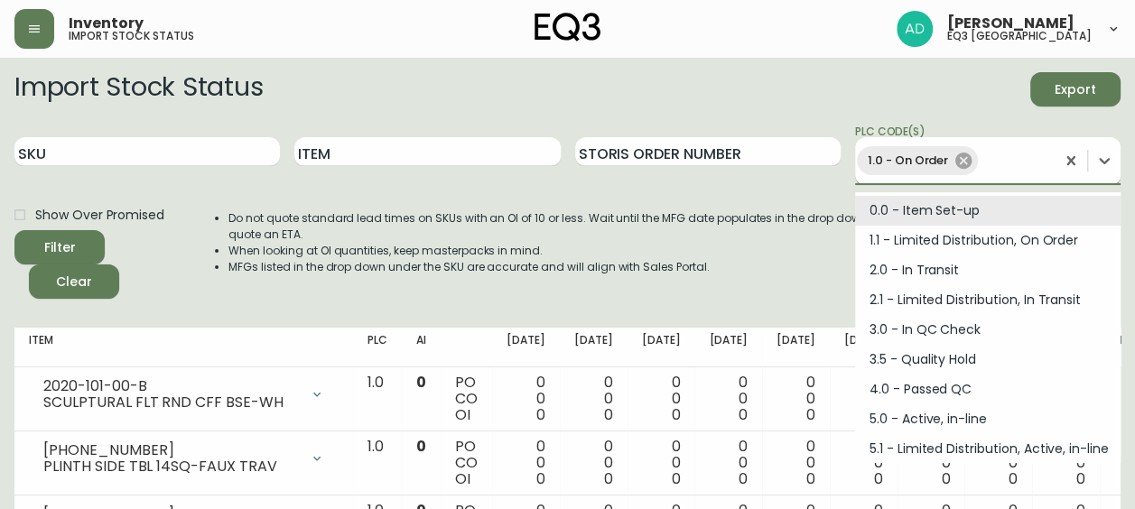
click at [973, 164] on div "1.0 - On Order" at bounding box center [917, 160] width 121 height 29
click at [960, 172] on div "1.0 - On Order" at bounding box center [917, 160] width 121 height 29
click at [968, 166] on icon at bounding box center [963, 161] width 16 height 16
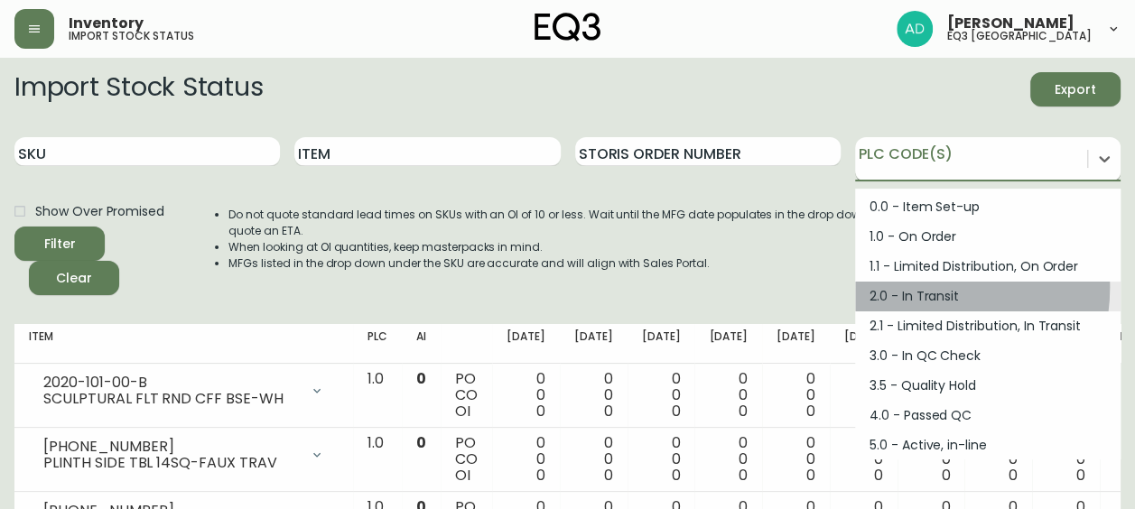
click at [917, 287] on div "2.0 - In Transit" at bounding box center [987, 297] width 265 height 30
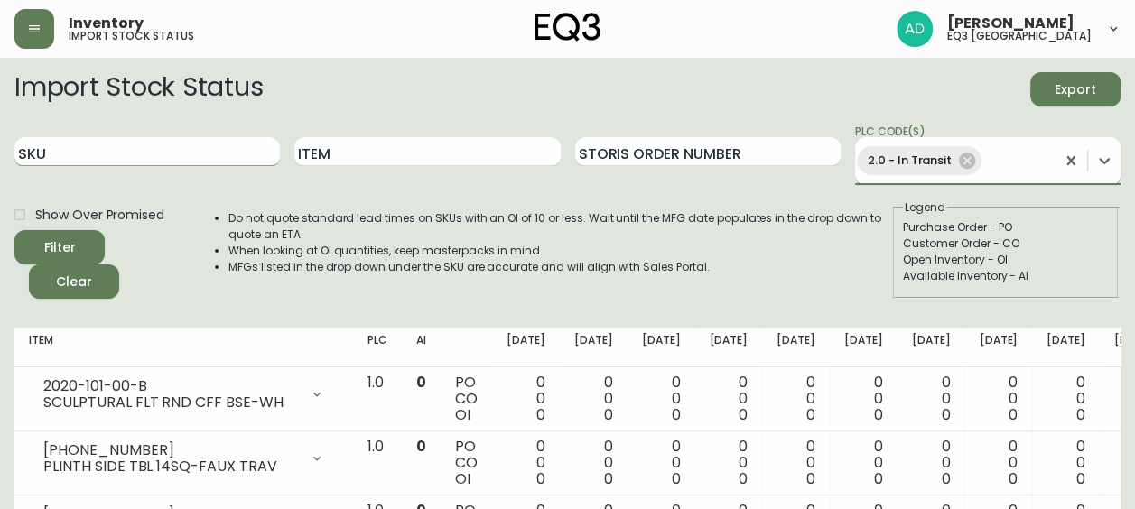
click at [226, 144] on input "SKU" at bounding box center [146, 151] width 265 height 29
click at [14, 230] on button "Filter" at bounding box center [59, 247] width 90 height 34
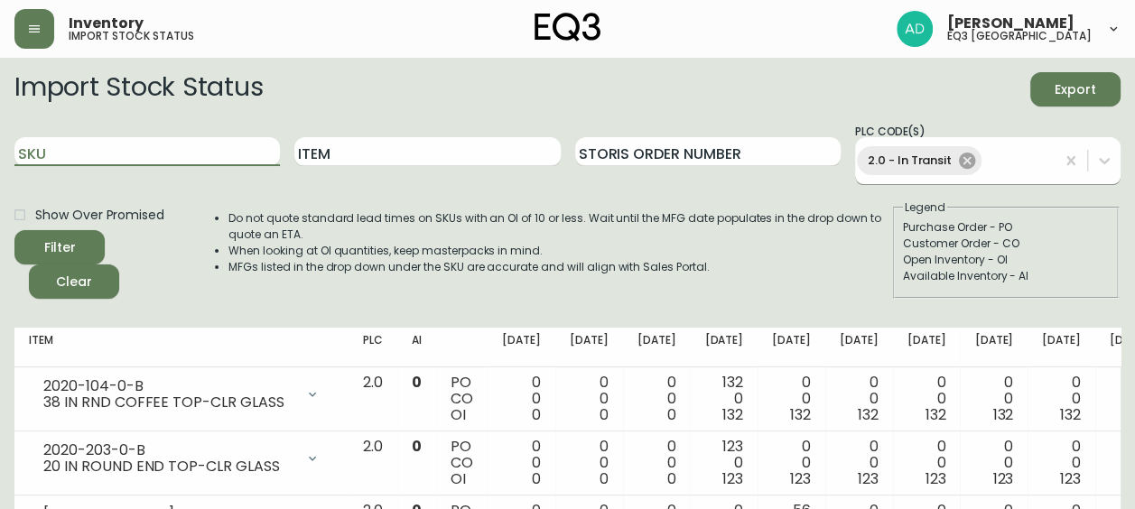
click at [970, 163] on icon at bounding box center [967, 161] width 16 height 16
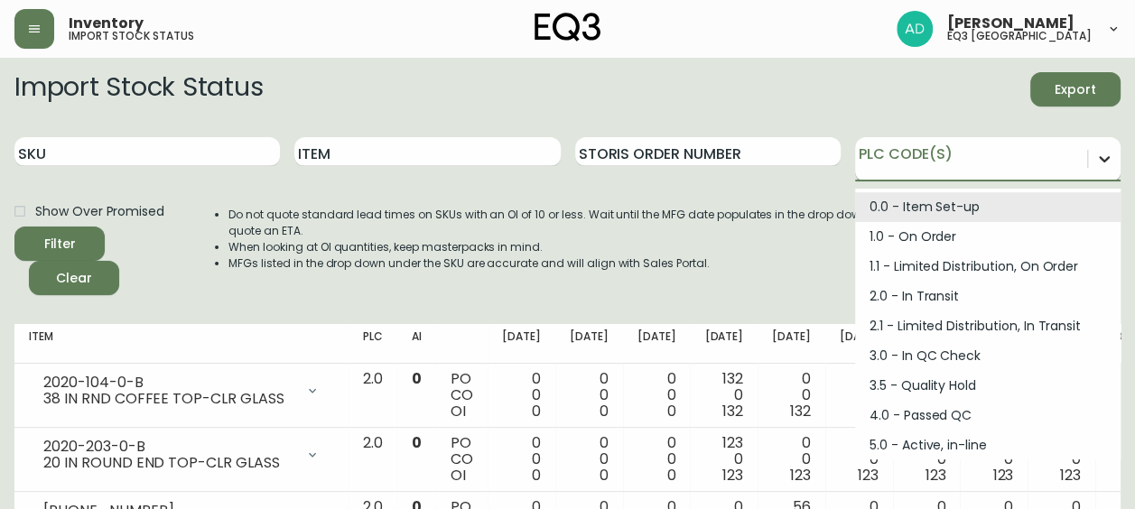
click at [1103, 155] on icon at bounding box center [1104, 159] width 18 height 18
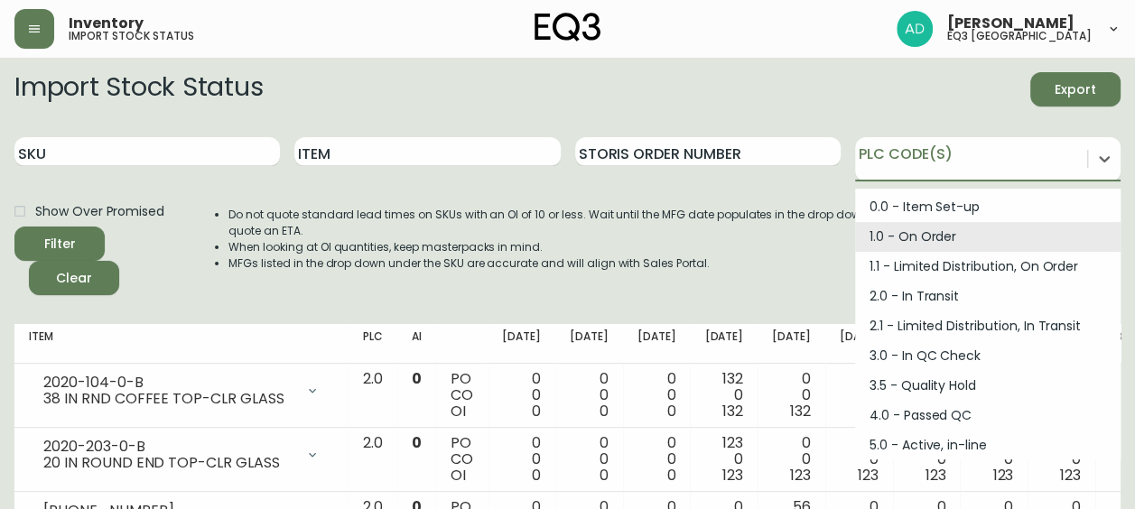
click at [907, 237] on div "1.0 - On Order" at bounding box center [987, 237] width 265 height 30
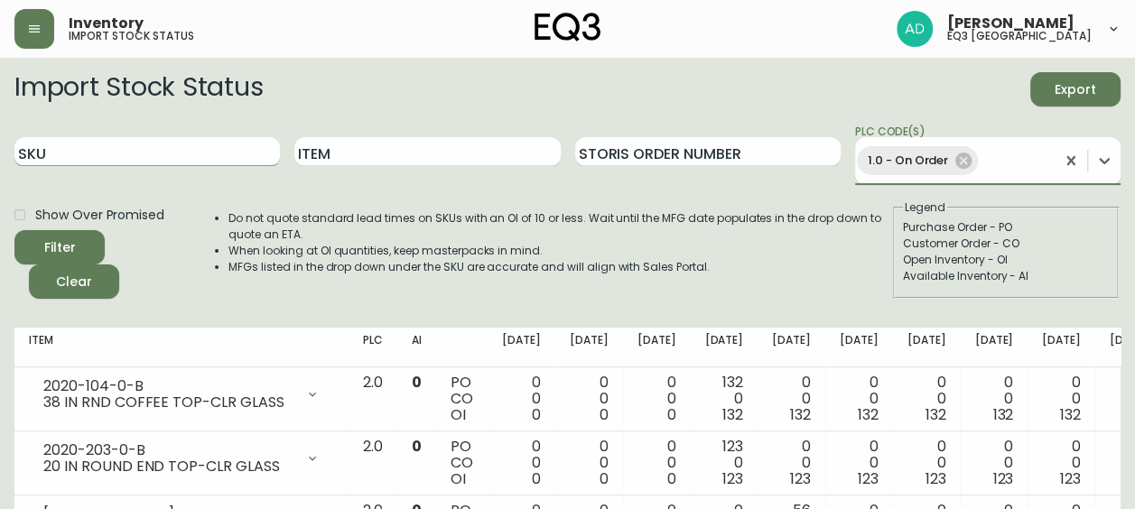
drag, startPoint x: 213, startPoint y: 140, endPoint x: 199, endPoint y: 155, distance: 21.1
click at [204, 152] on input "SKU" at bounding box center [146, 151] width 265 height 29
click at [14, 230] on button "Filter" at bounding box center [59, 247] width 90 height 34
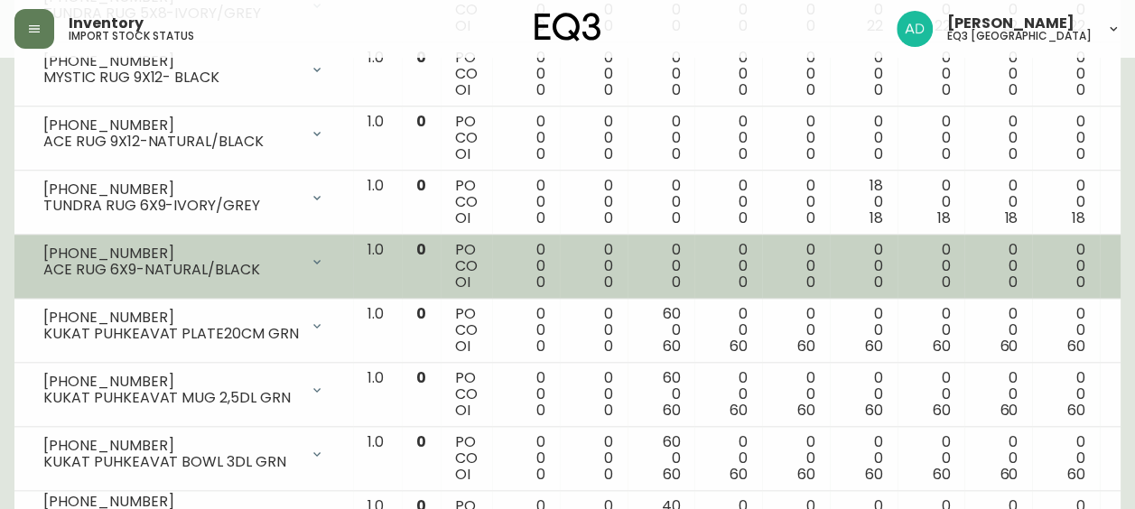
scroll to position [903, 0]
